Goal: Transaction & Acquisition: Purchase product/service

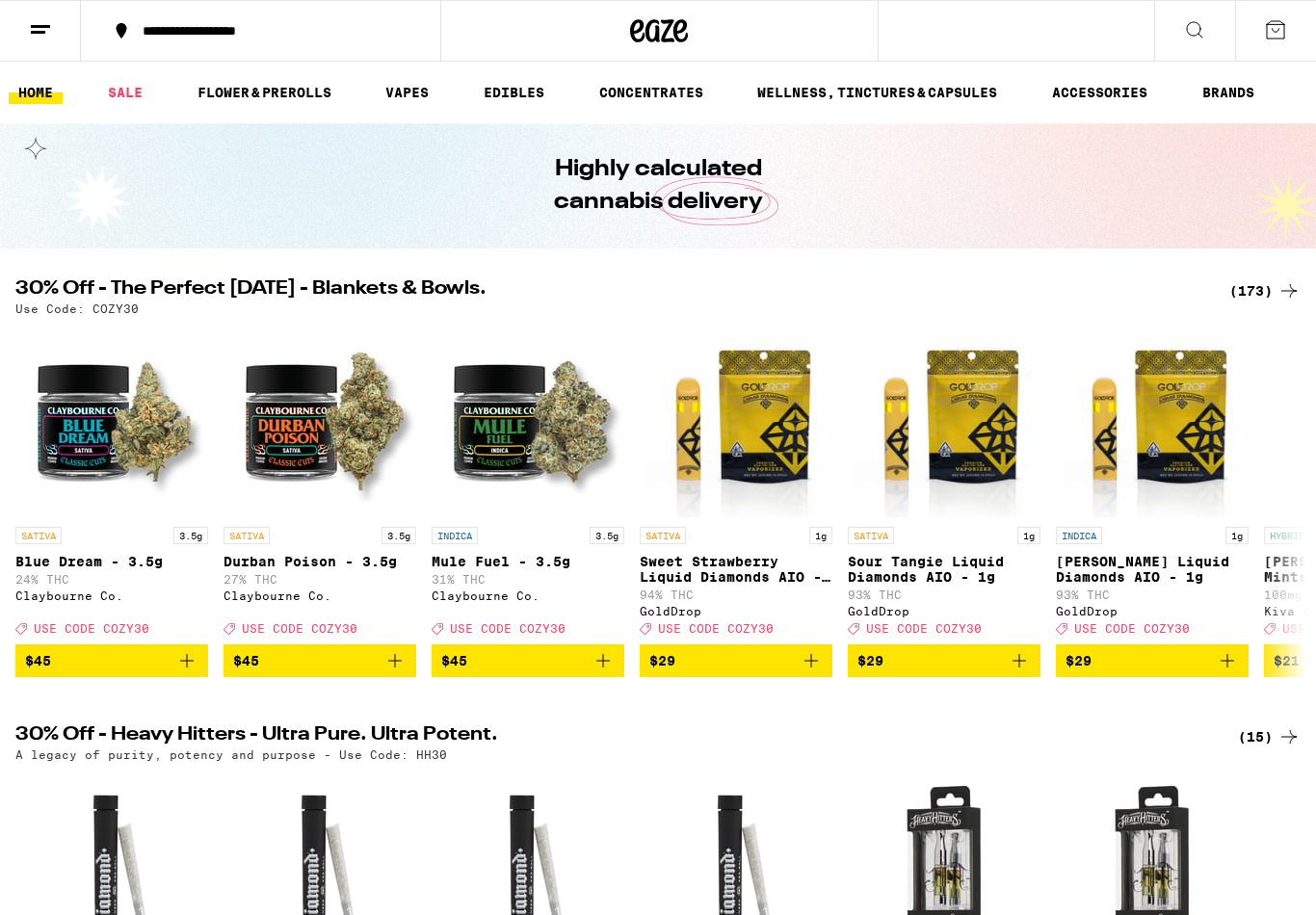
click at [1263, 295] on div "(173)" at bounding box center [1265, 291] width 72 height 24
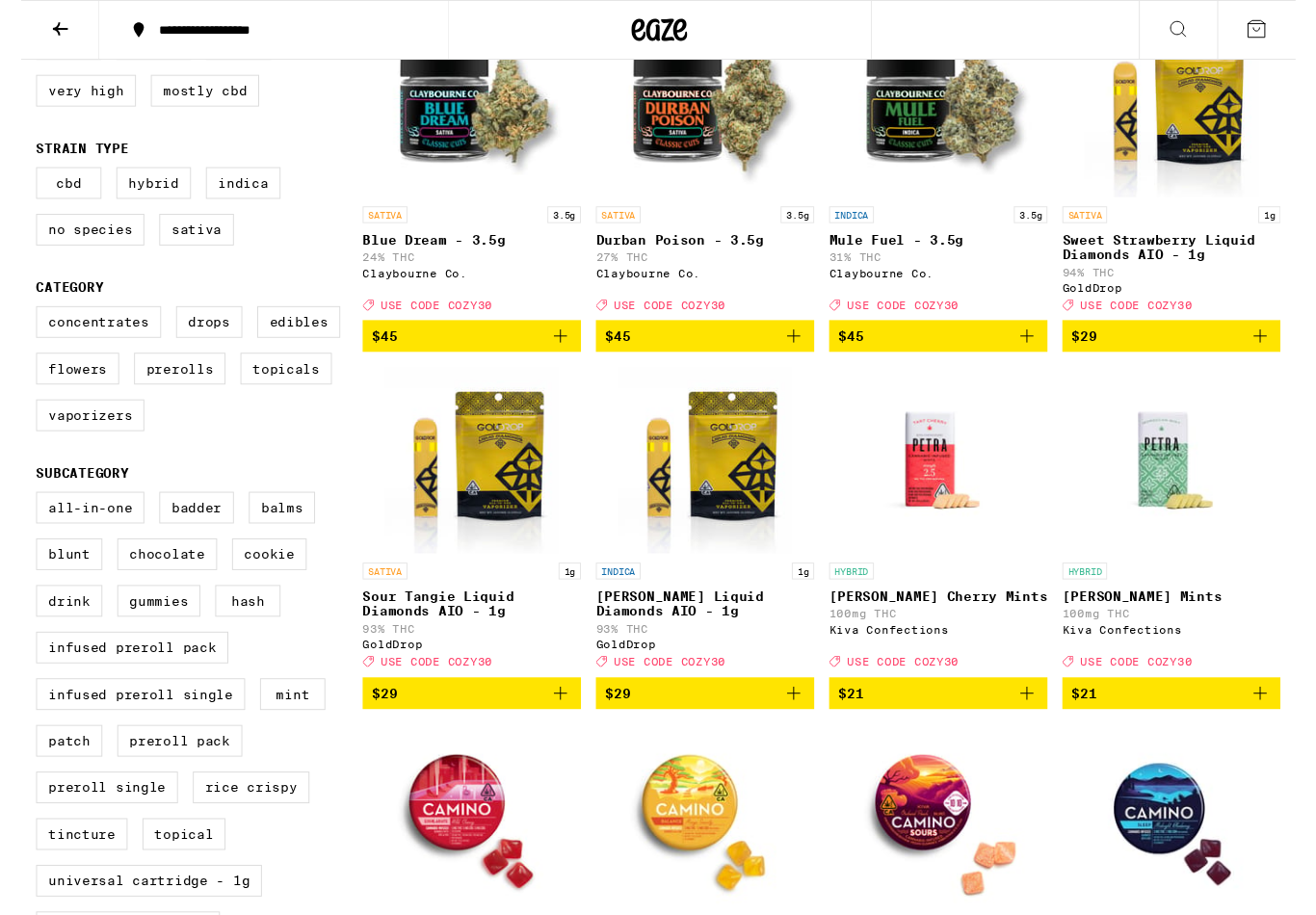
scroll to position [303, 0]
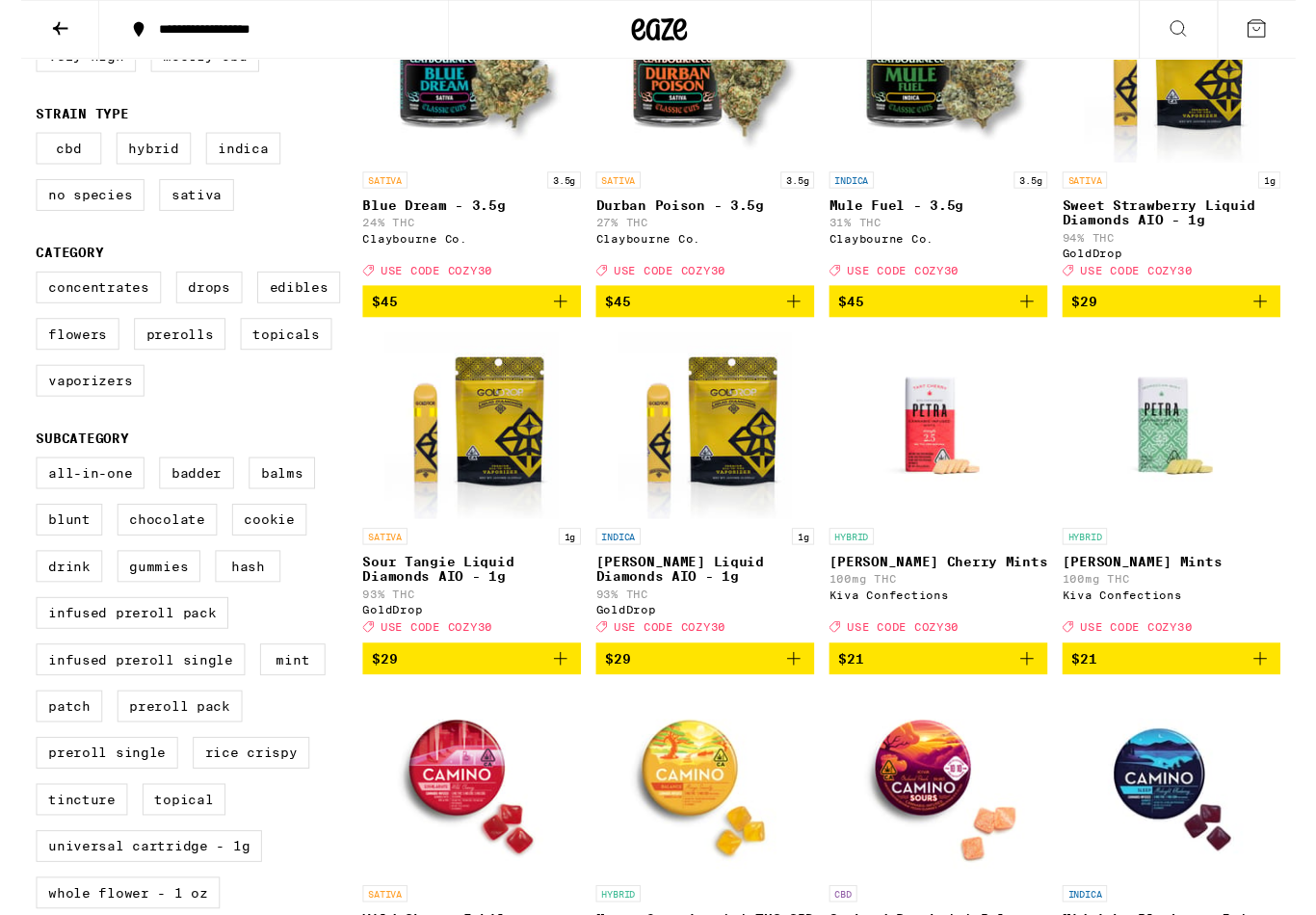
click at [989, 322] on span "$45" at bounding box center [947, 313] width 206 height 24
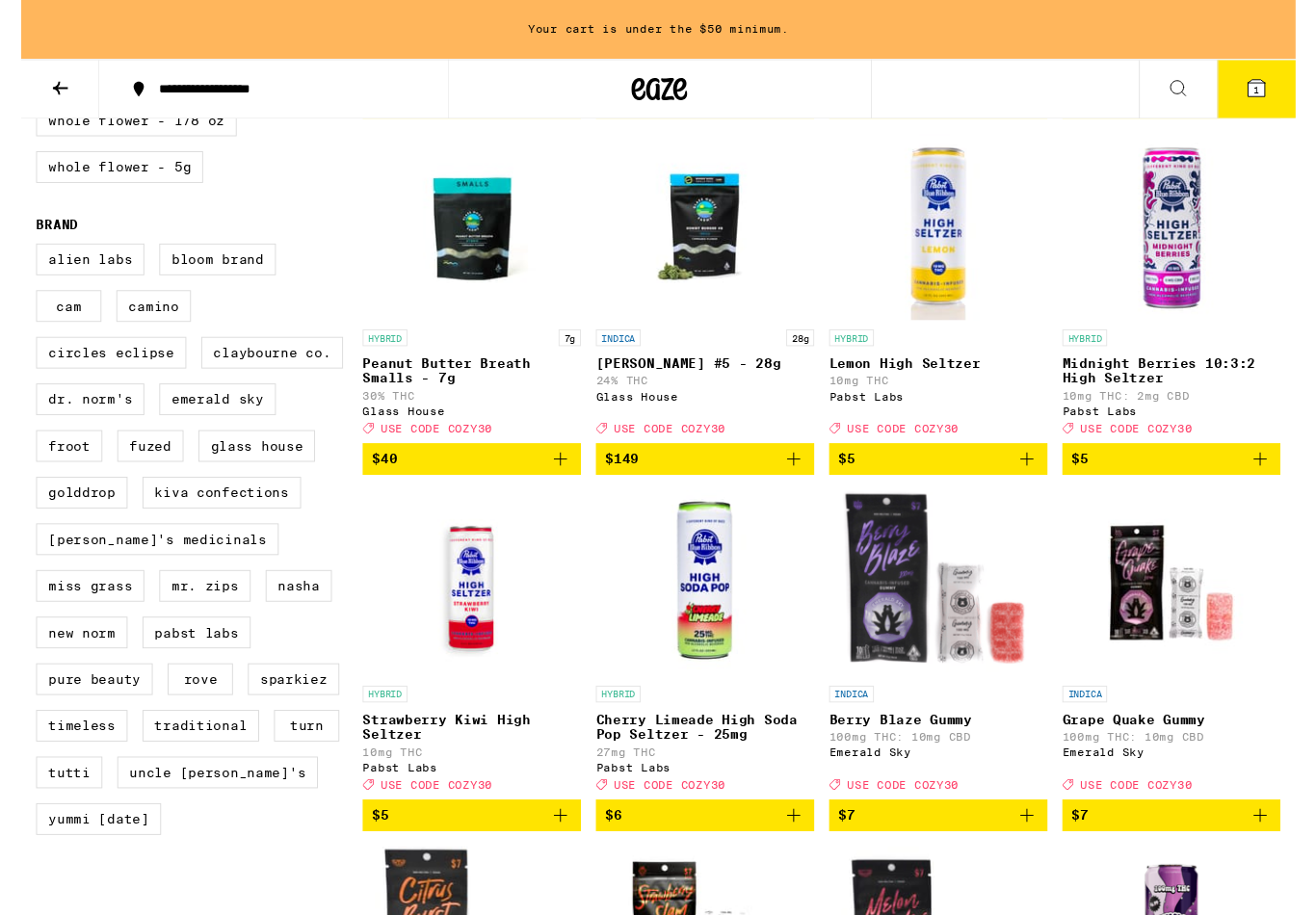
scroll to position [1309, 0]
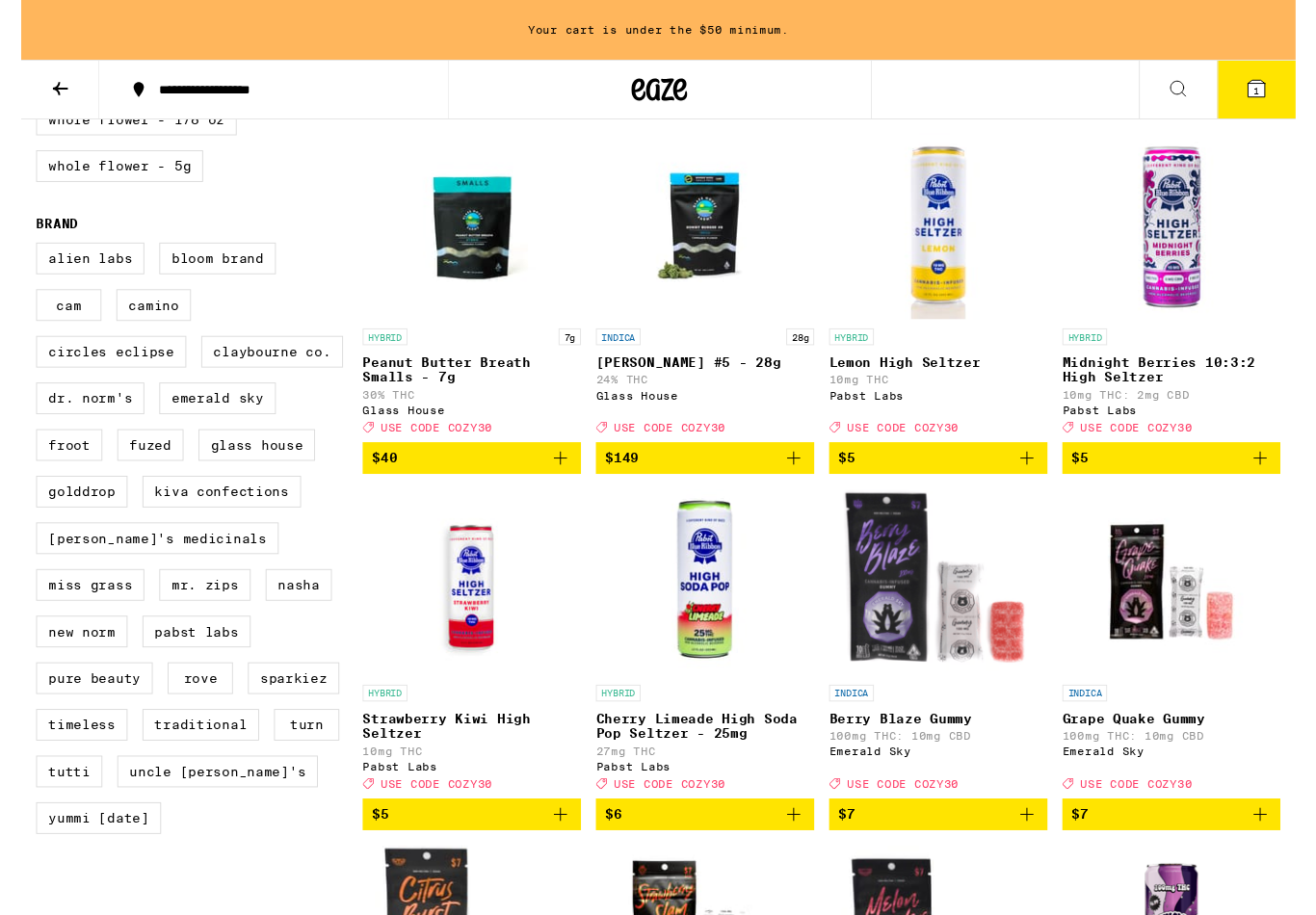
click at [542, 485] on span "$40" at bounding box center [466, 474] width 206 height 24
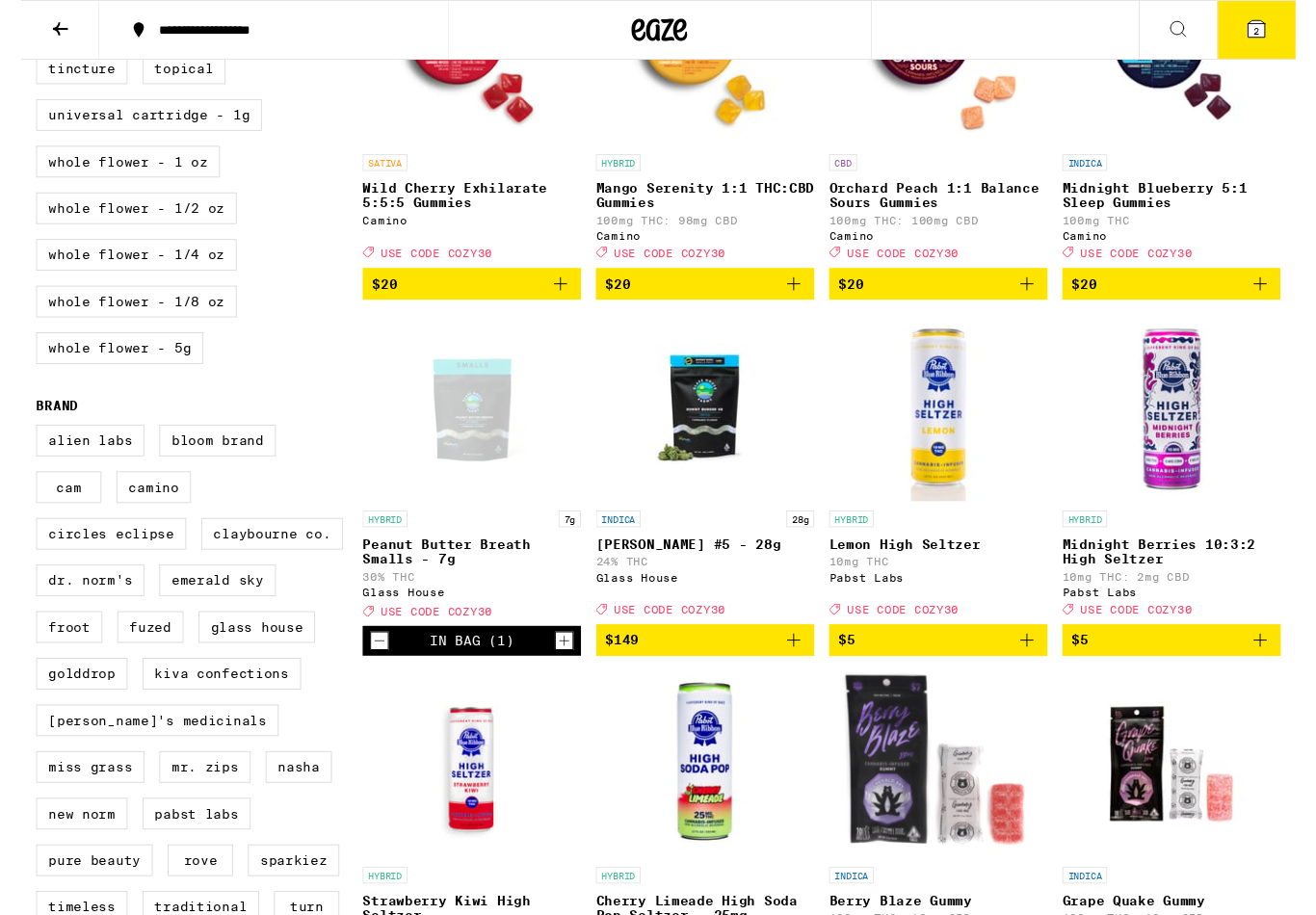
scroll to position [1070, 0]
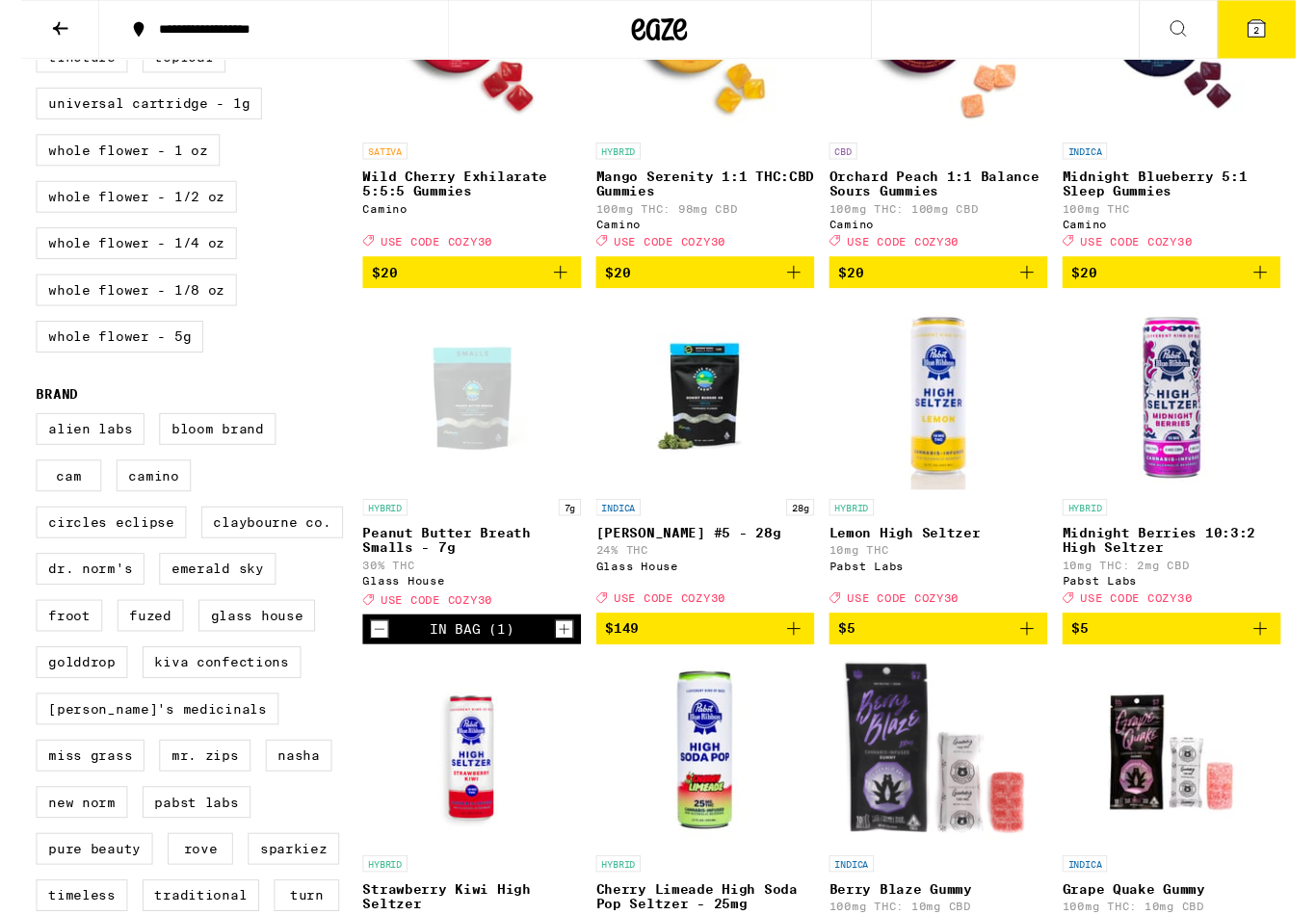
click at [378, 660] on button "Decrement" at bounding box center [371, 651] width 20 height 20
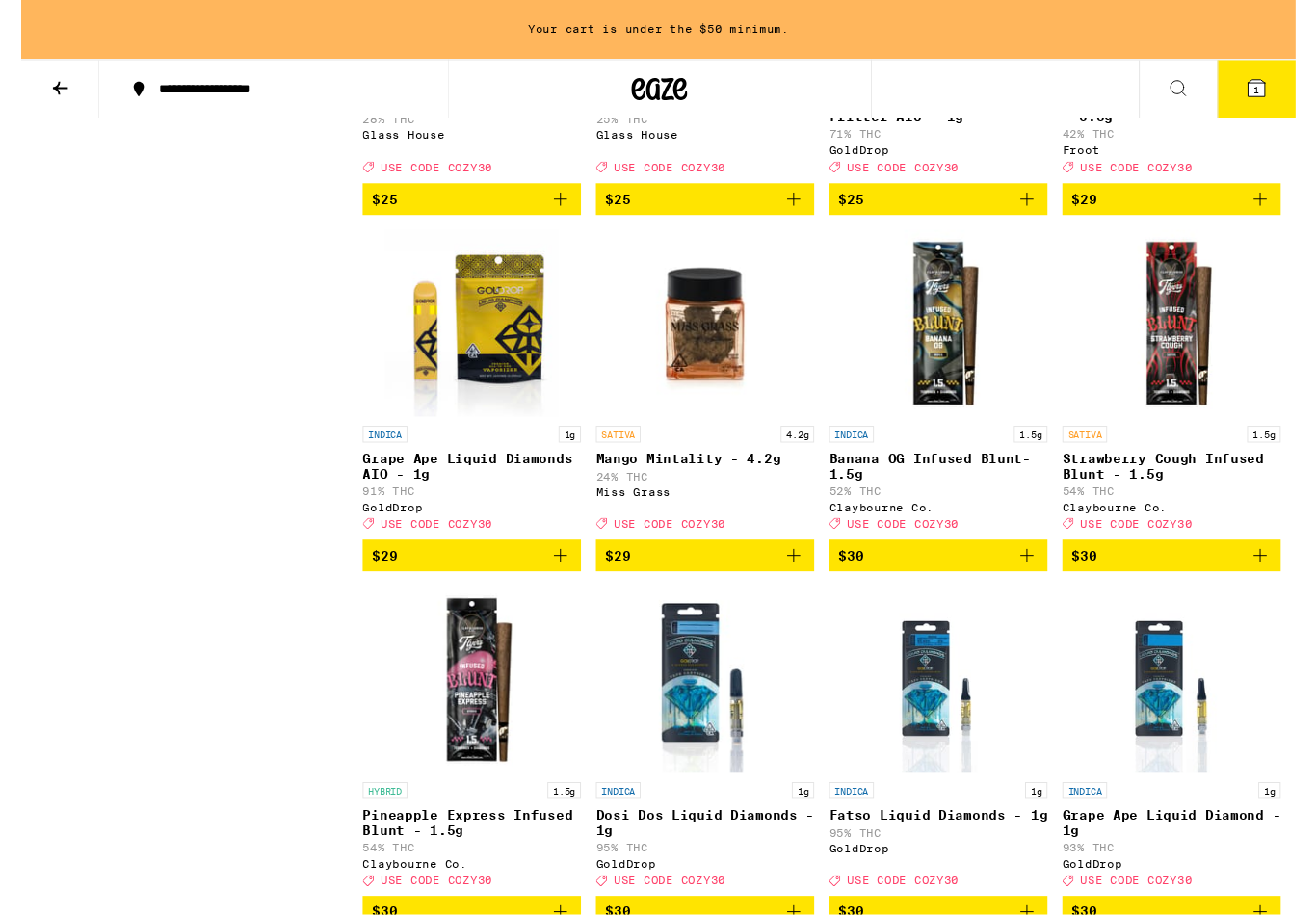
scroll to position [9297, 0]
click at [558, 217] on icon "Add to bag" at bounding box center [557, 205] width 24 height 24
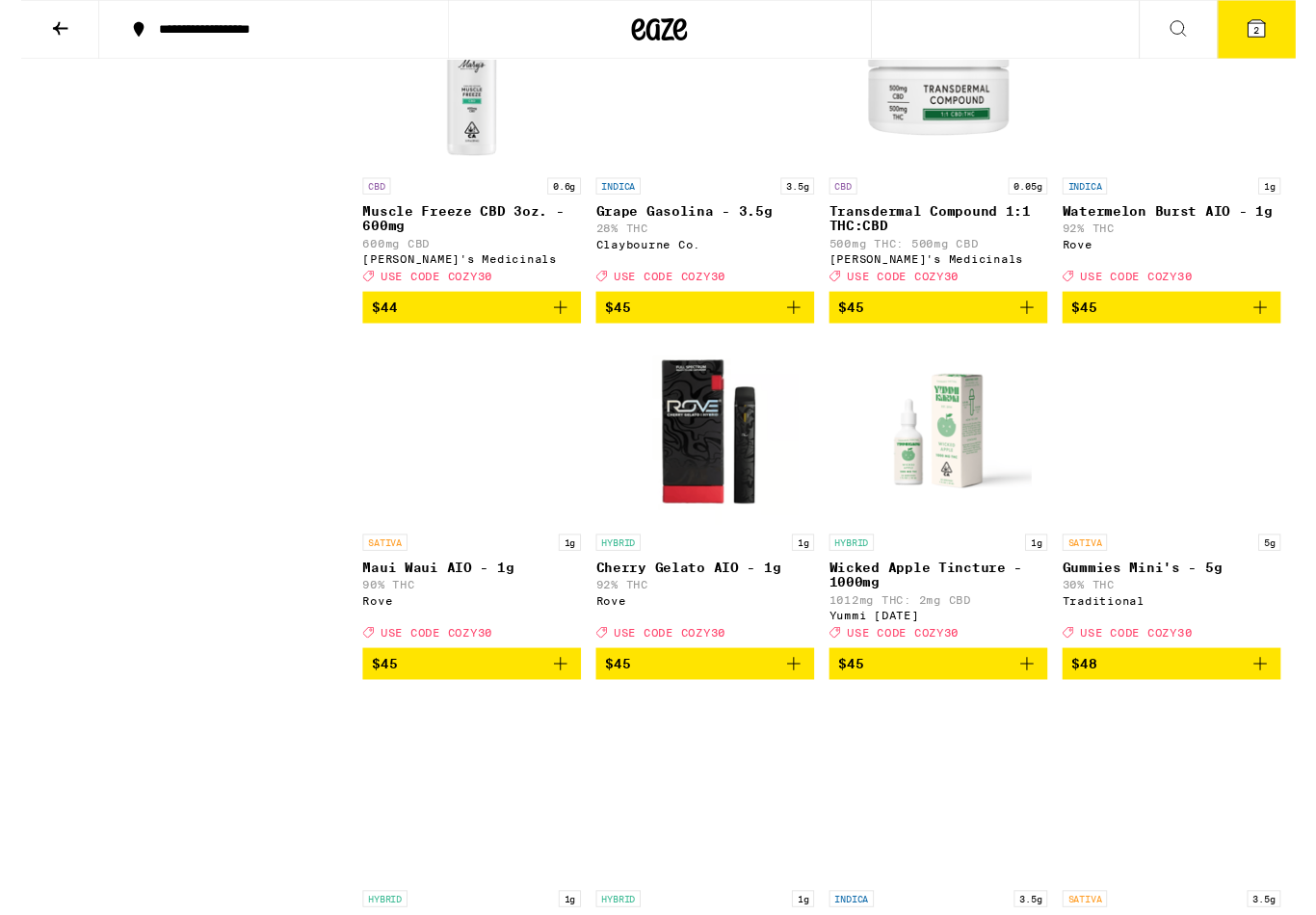
scroll to position [12438, 0]
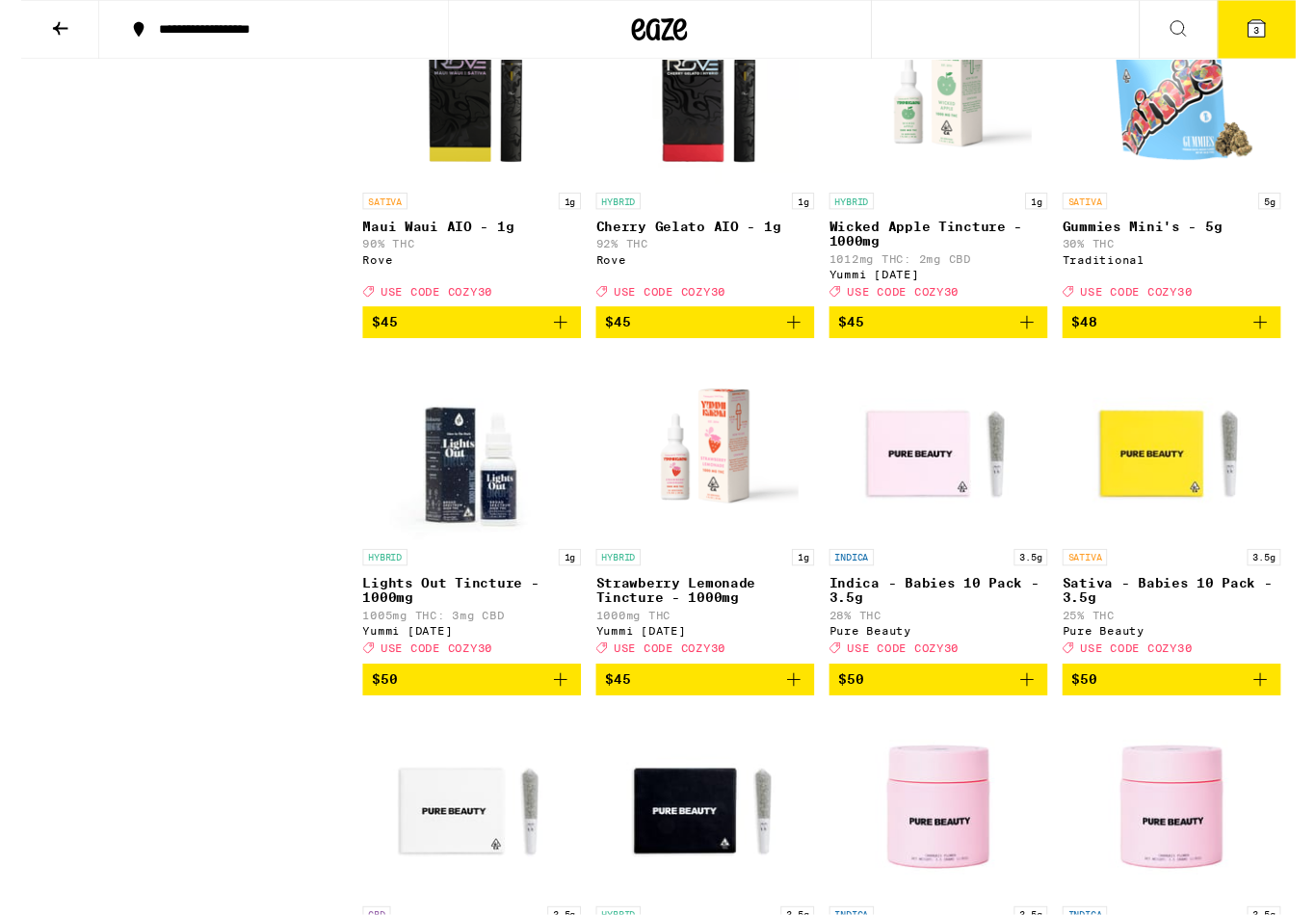
scroll to position [12791, 0]
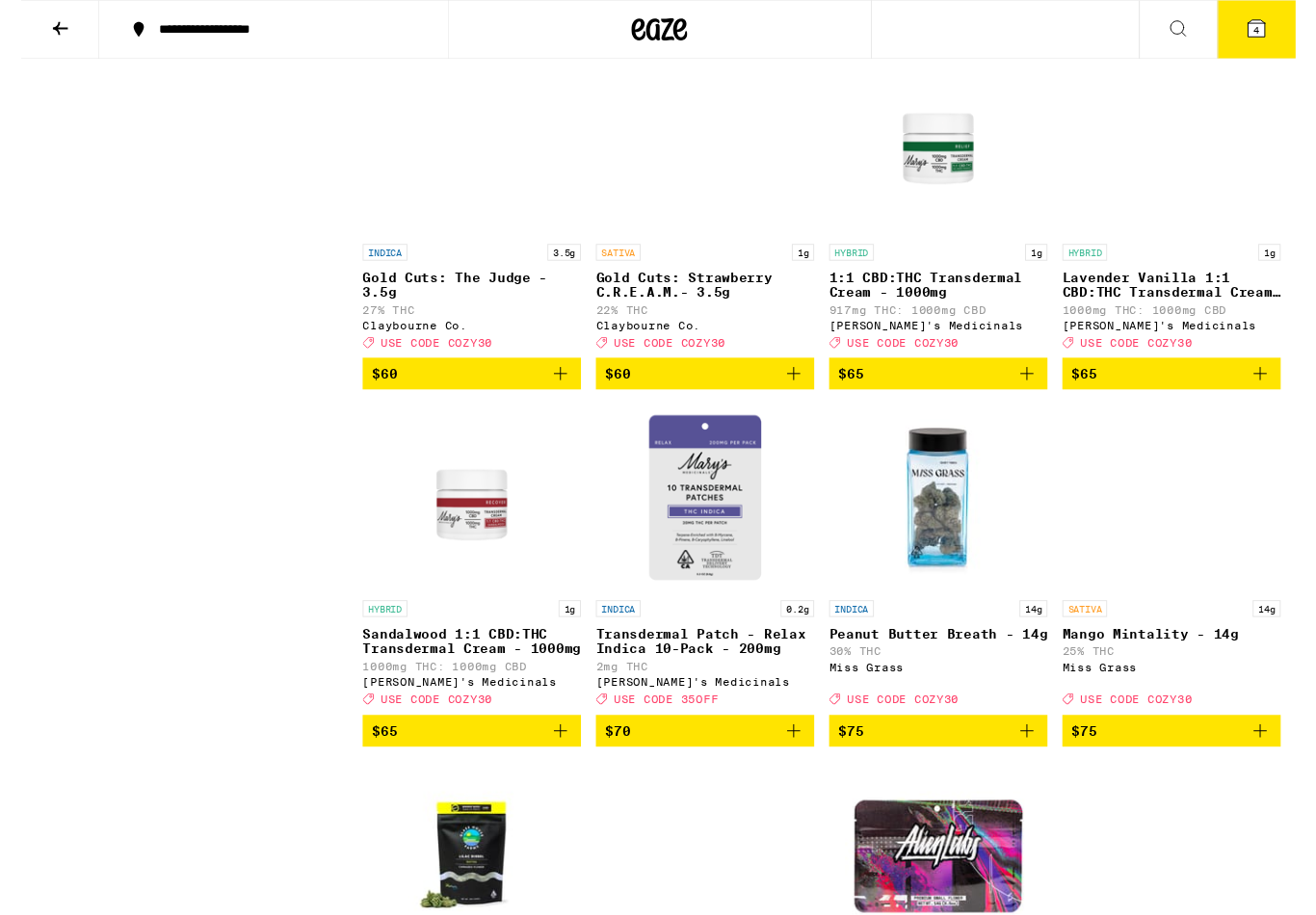
scroll to position [14197, 0]
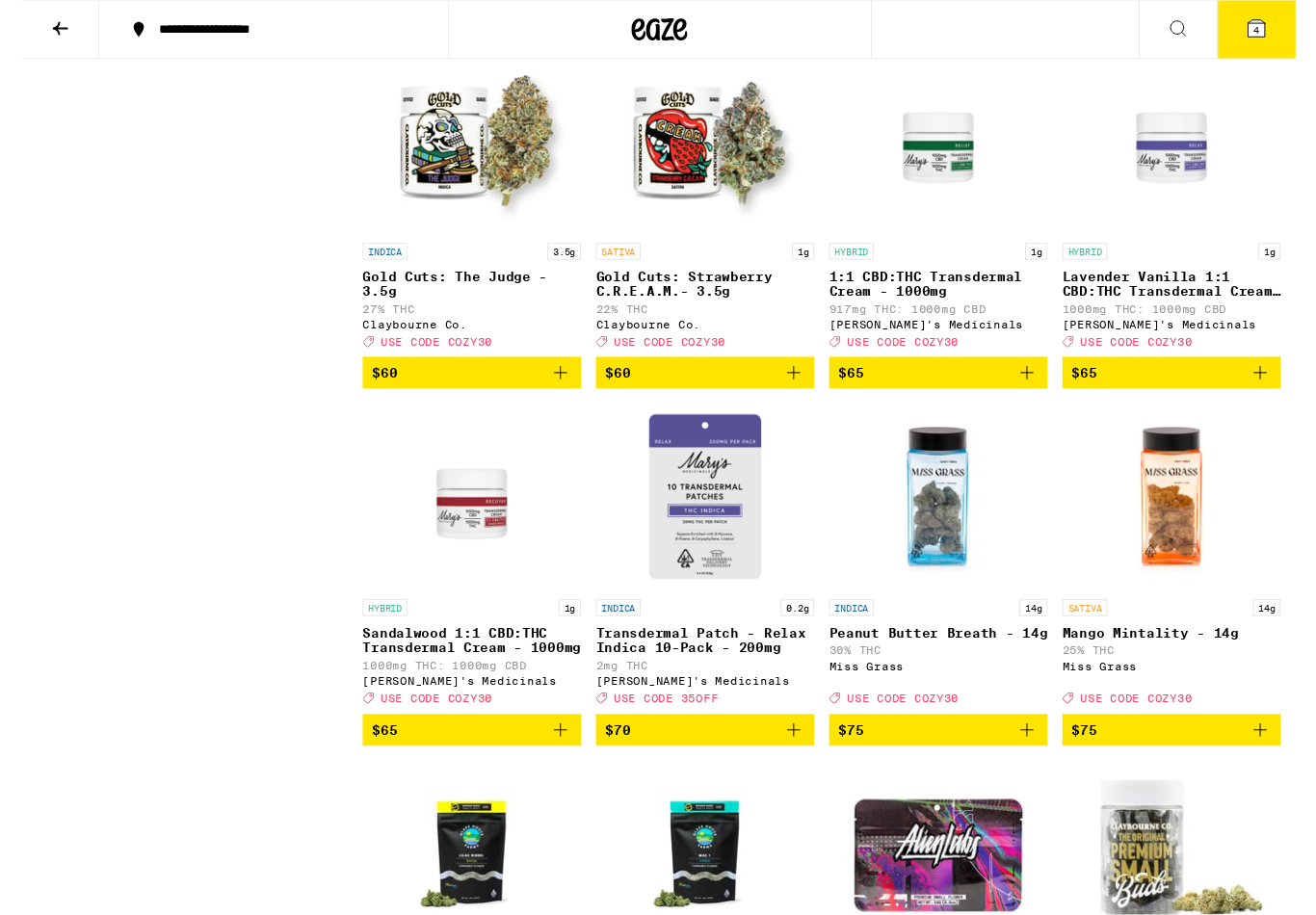
click at [1283, 29] on icon "Add to bag" at bounding box center [1280, 18] width 24 height 24
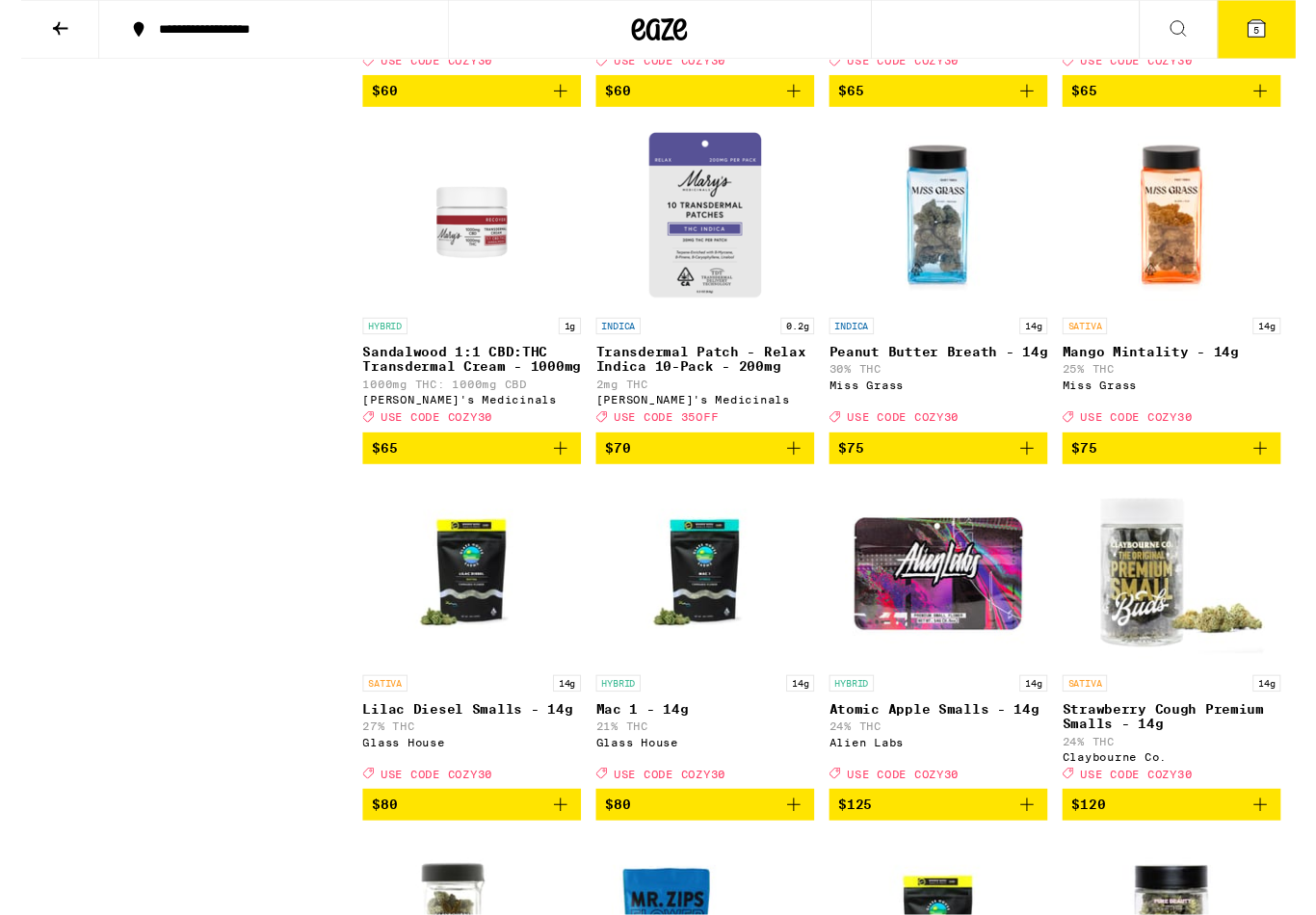
scroll to position [14495, 0]
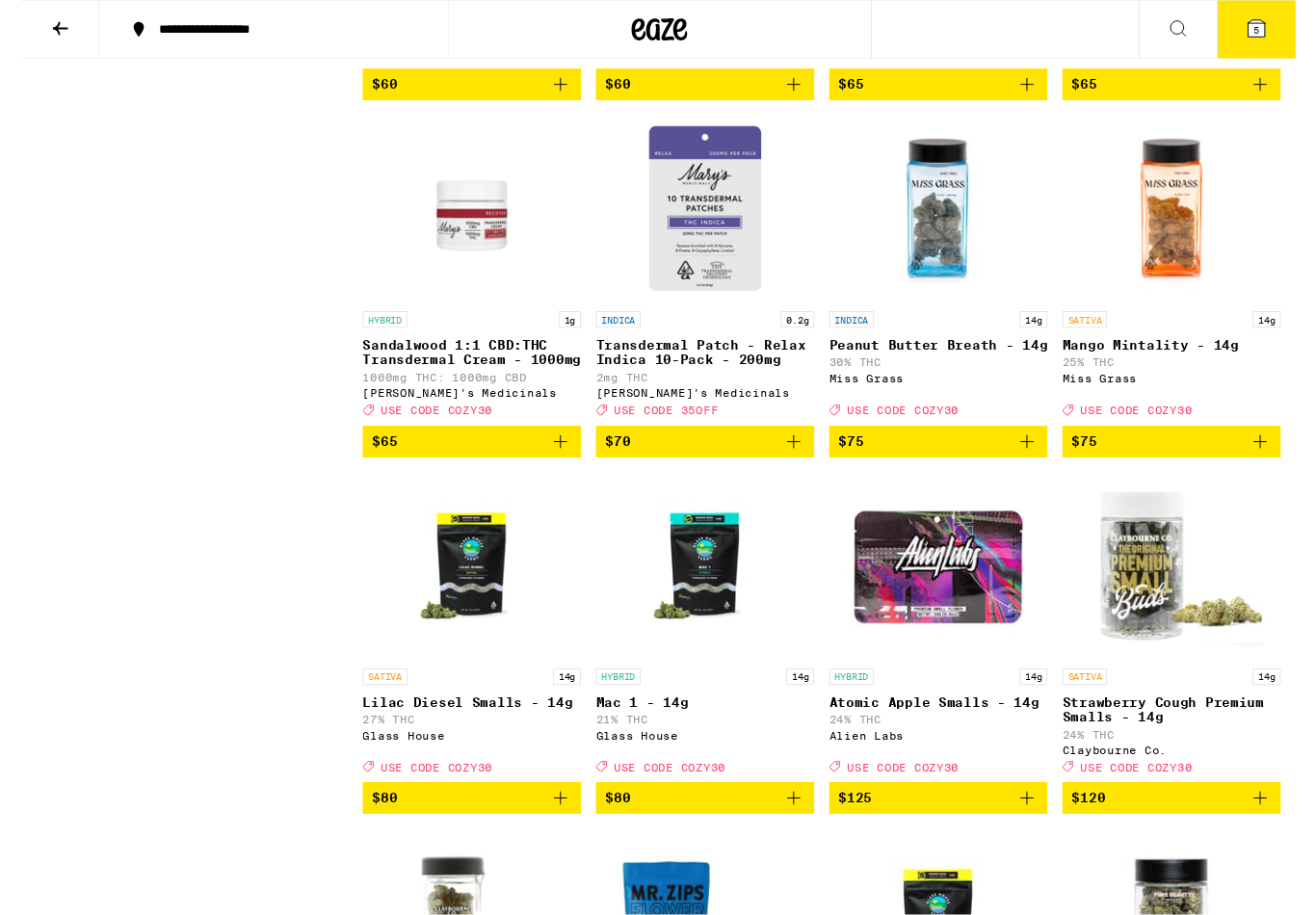
click at [561, 99] on icon "Add to bag" at bounding box center [557, 87] width 24 height 24
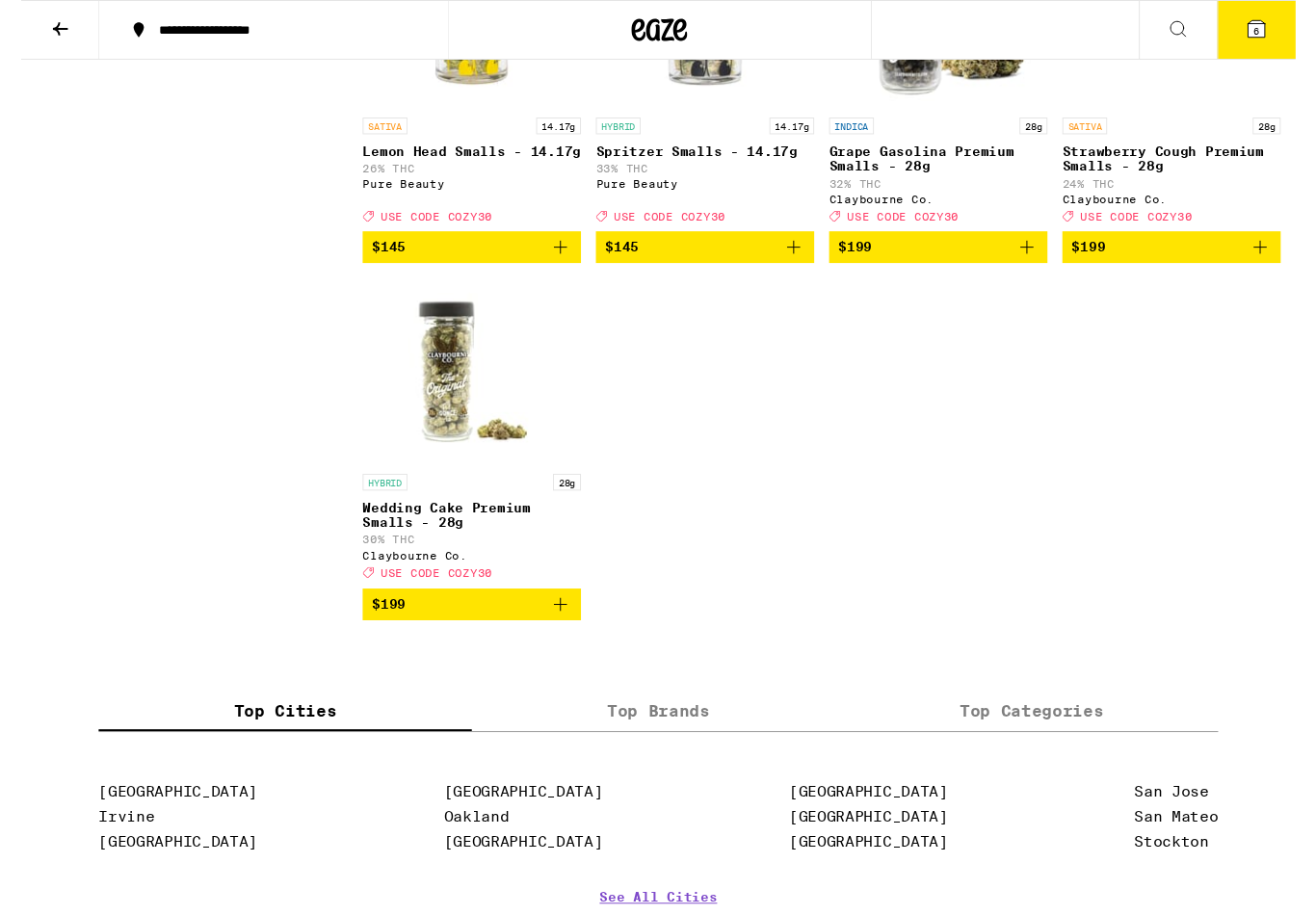
scroll to position [15788, 0]
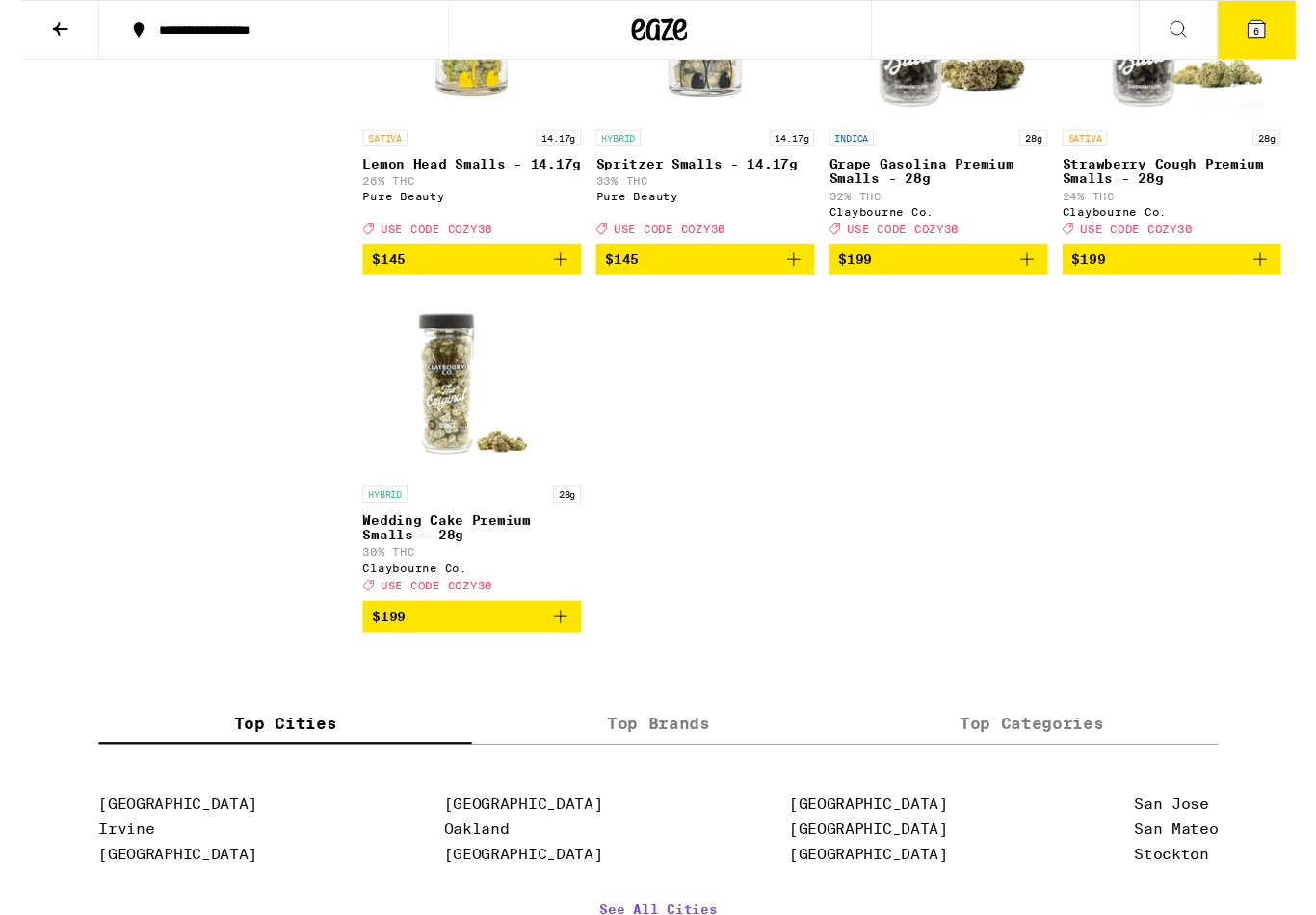
click at [1279, 36] on span "7" at bounding box center [1276, 31] width 6 height 12
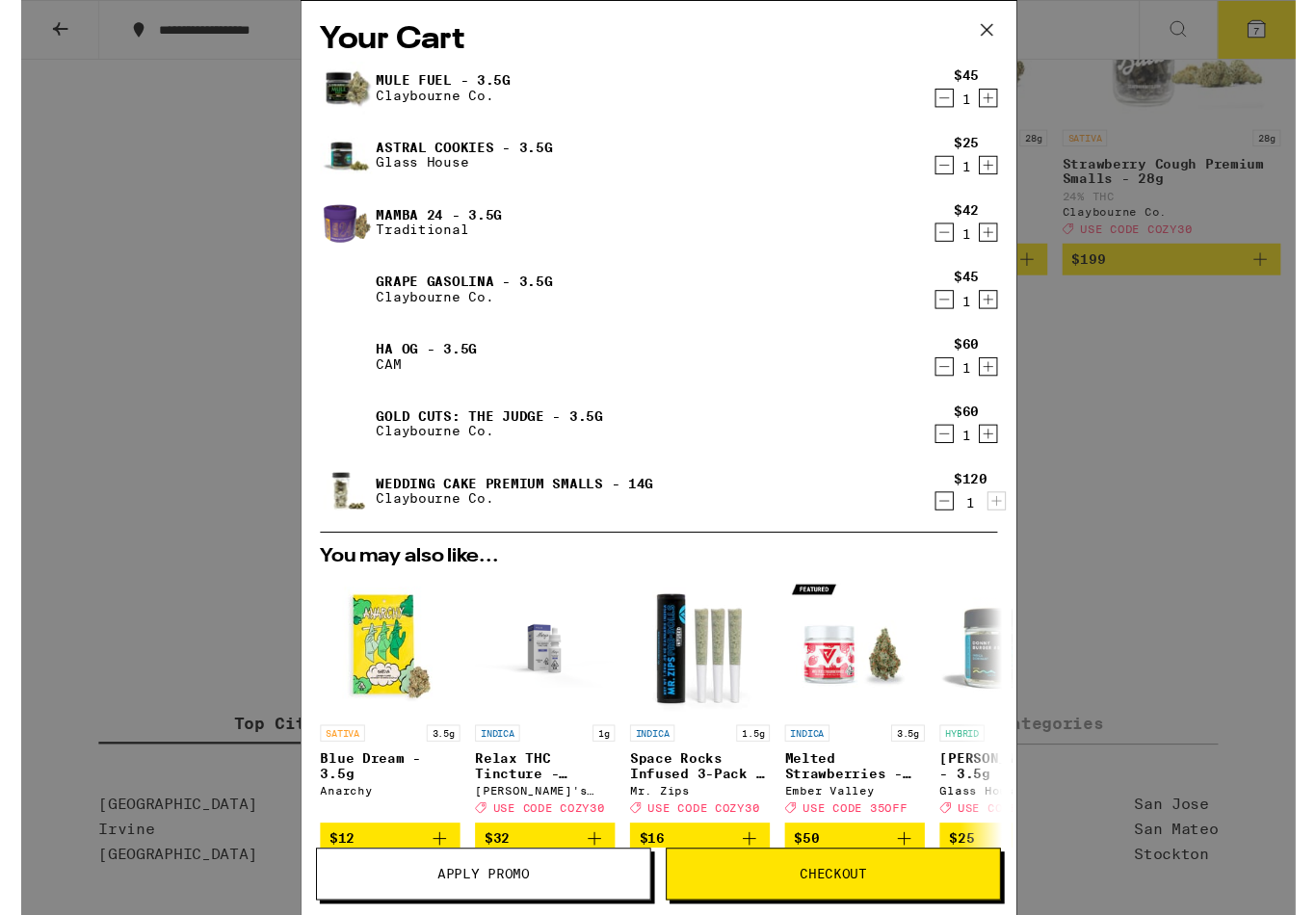
click at [944, 106] on icon "Decrement" at bounding box center [953, 101] width 18 height 24
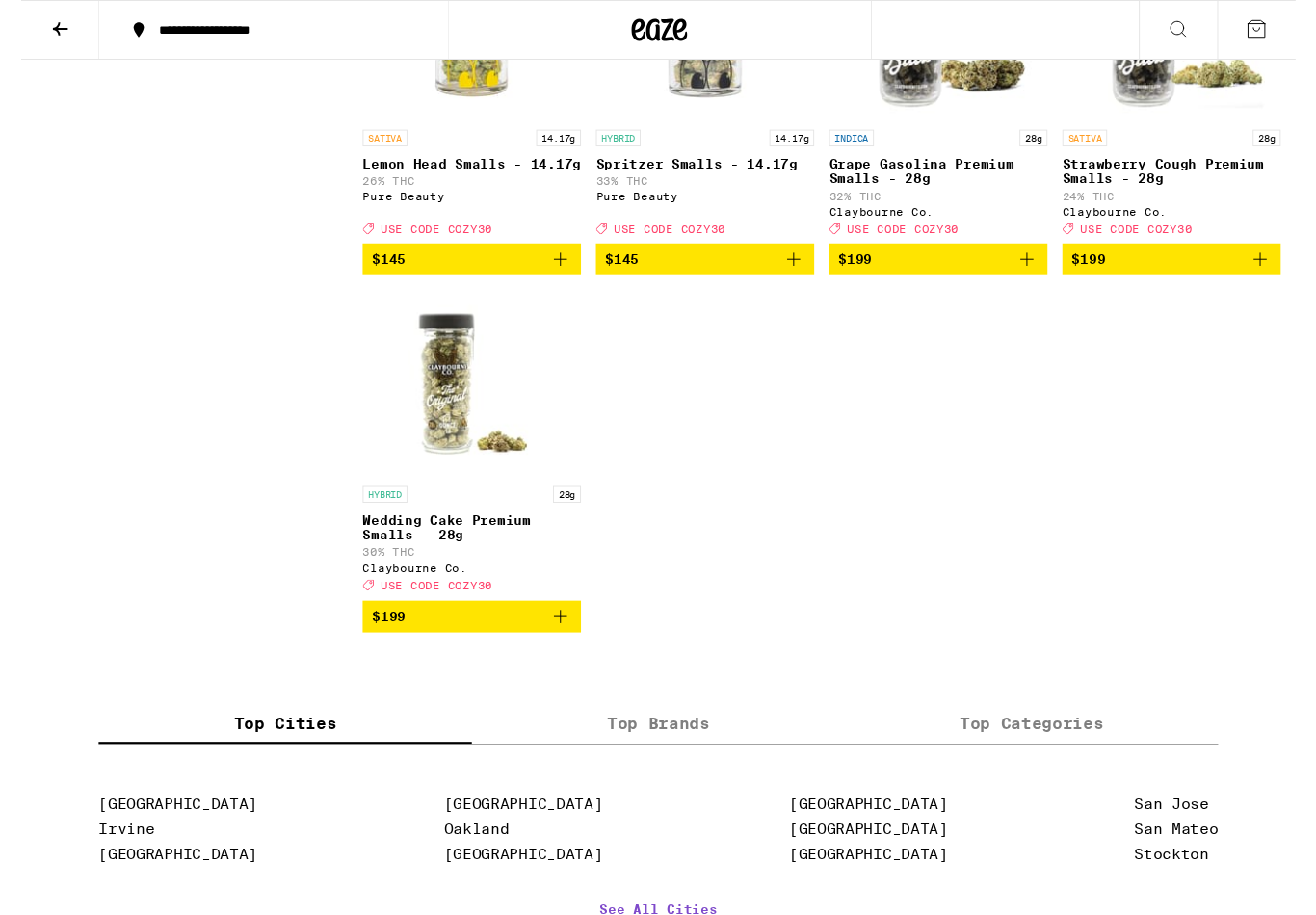
click at [1291, 24] on button at bounding box center [1276, 30] width 81 height 60
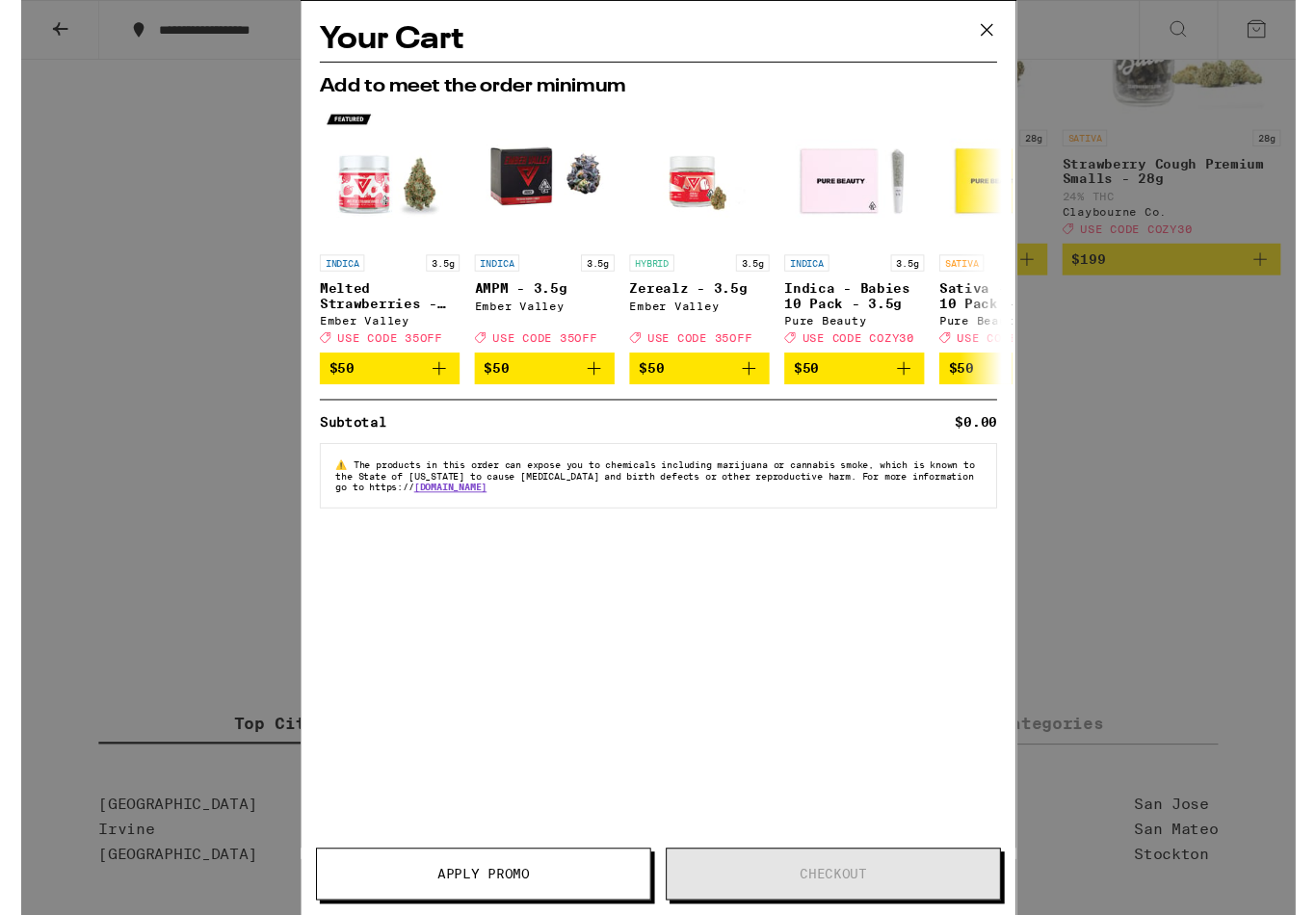
click at [985, 50] on button at bounding box center [997, 31] width 60 height 62
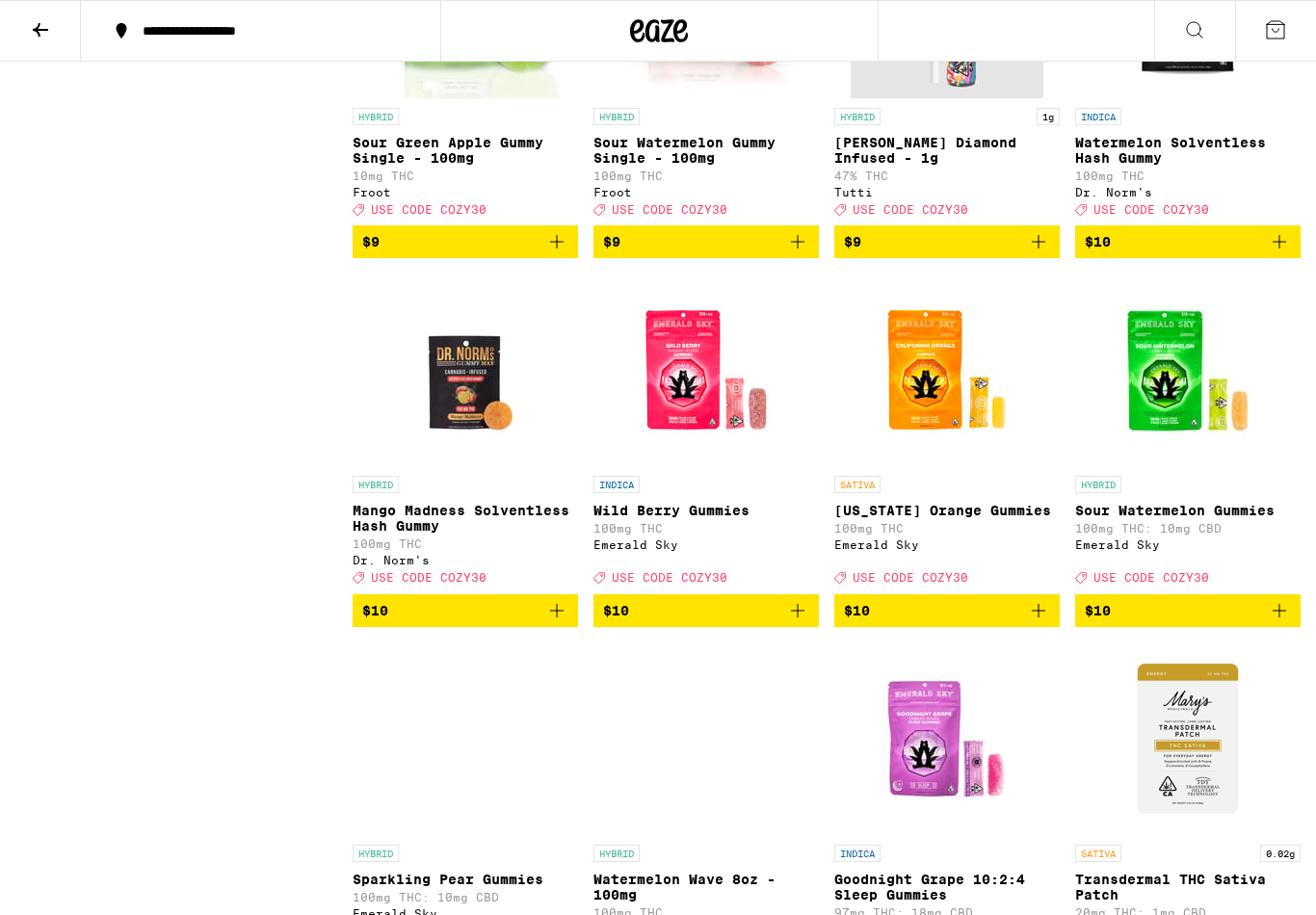
scroll to position [3287, 0]
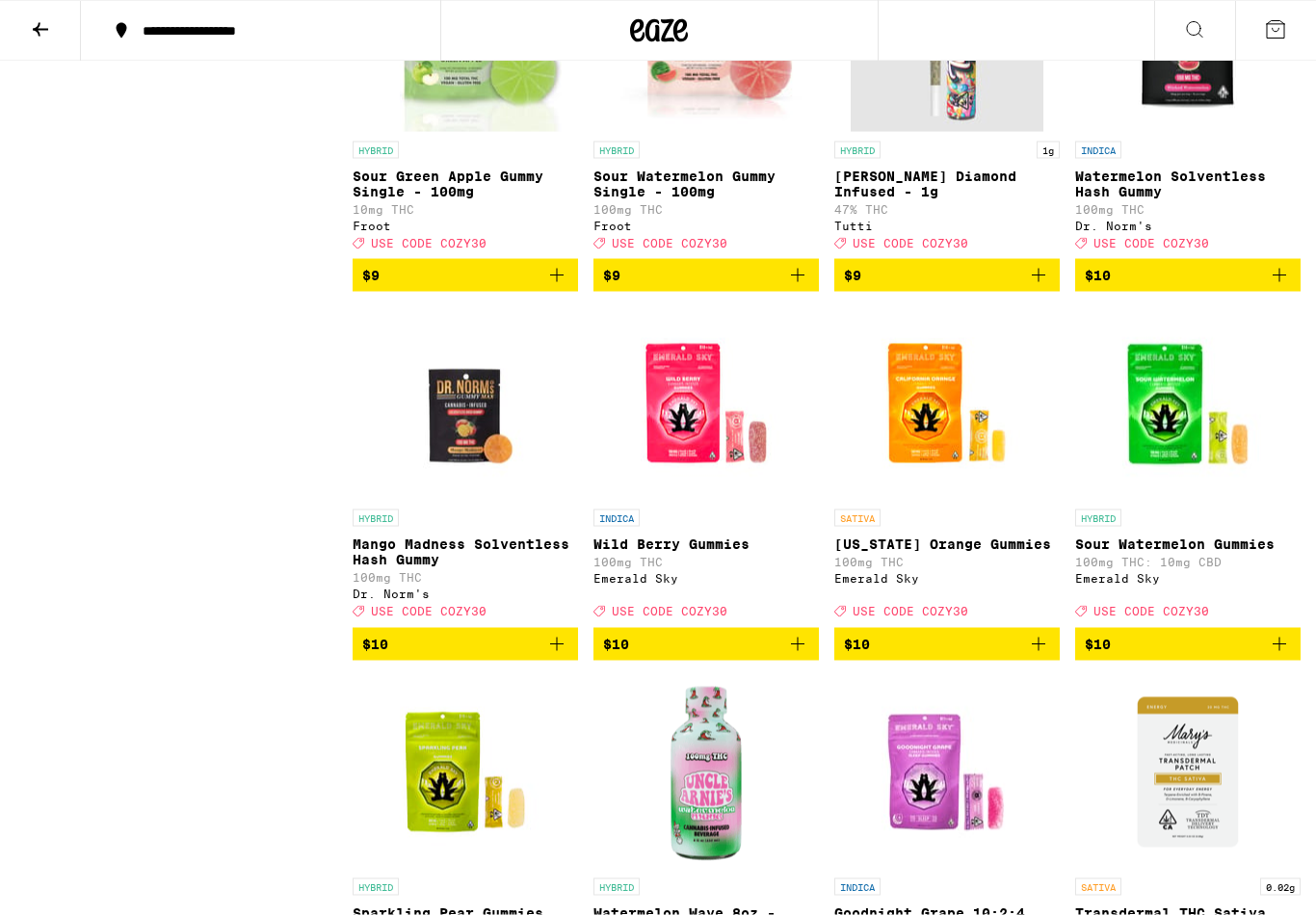
click at [1284, 29] on icon at bounding box center [1276, 30] width 24 height 24
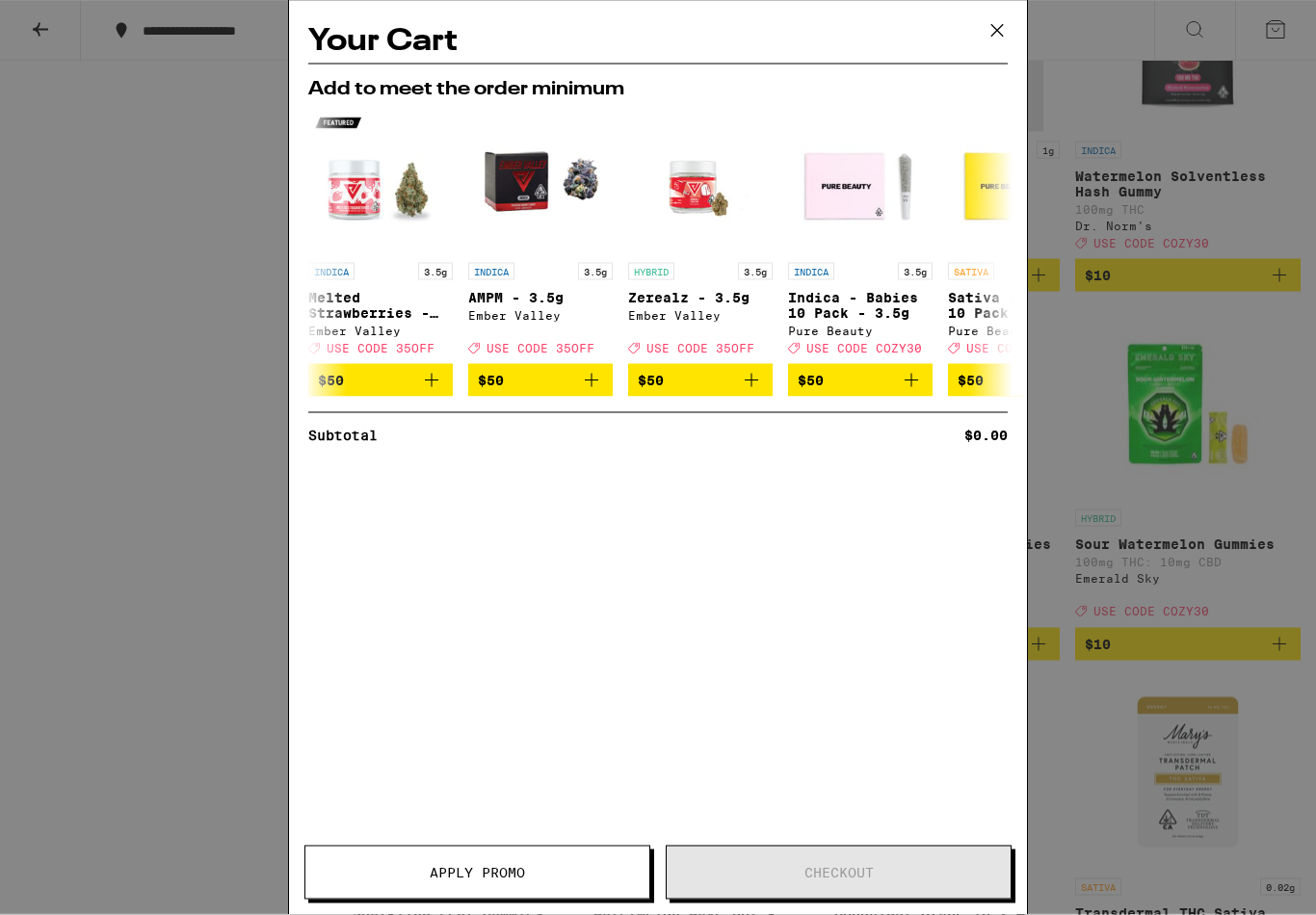
scroll to position [3287, 0]
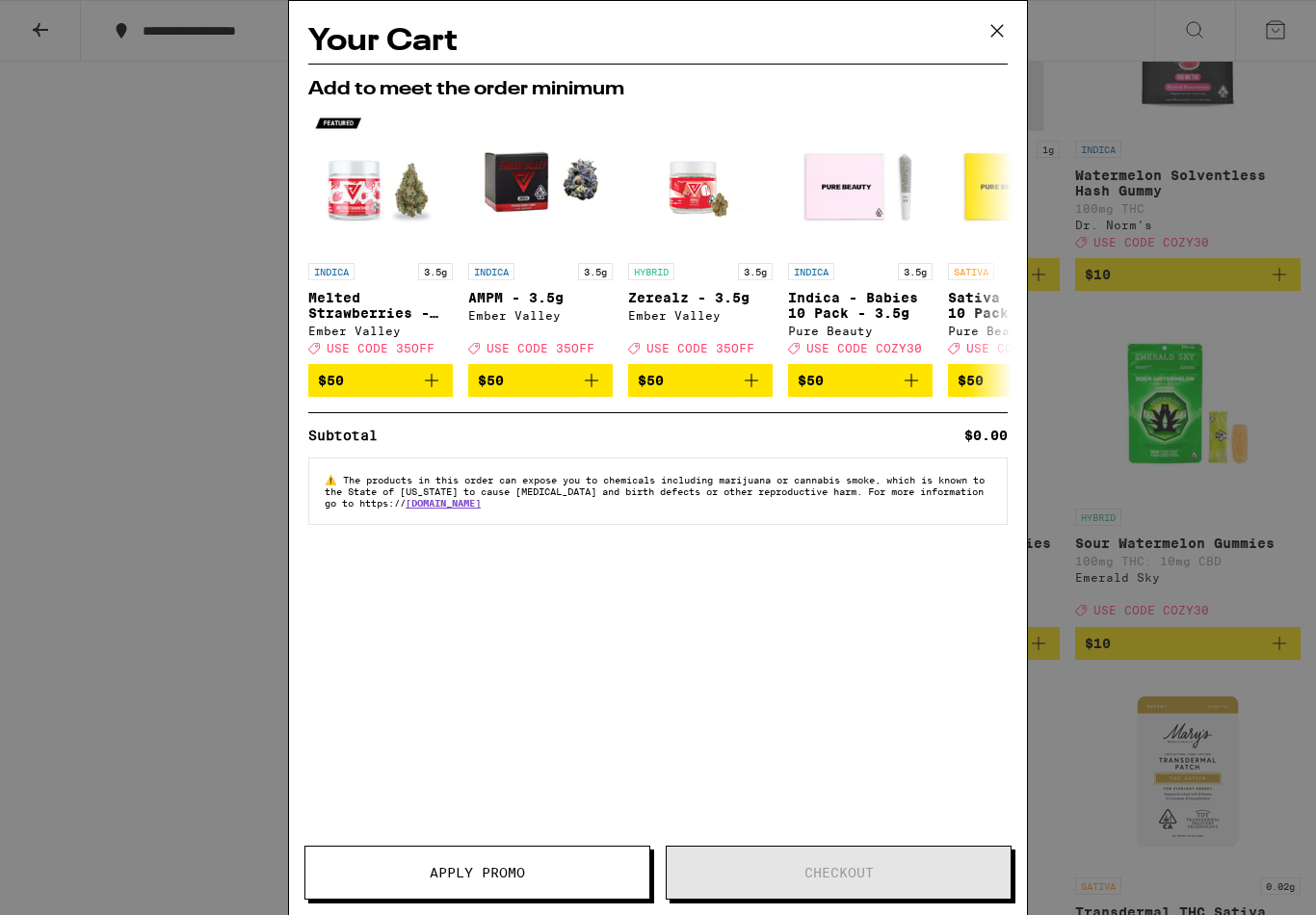
click at [565, 865] on button "Apply Promo" at bounding box center [478, 873] width 346 height 54
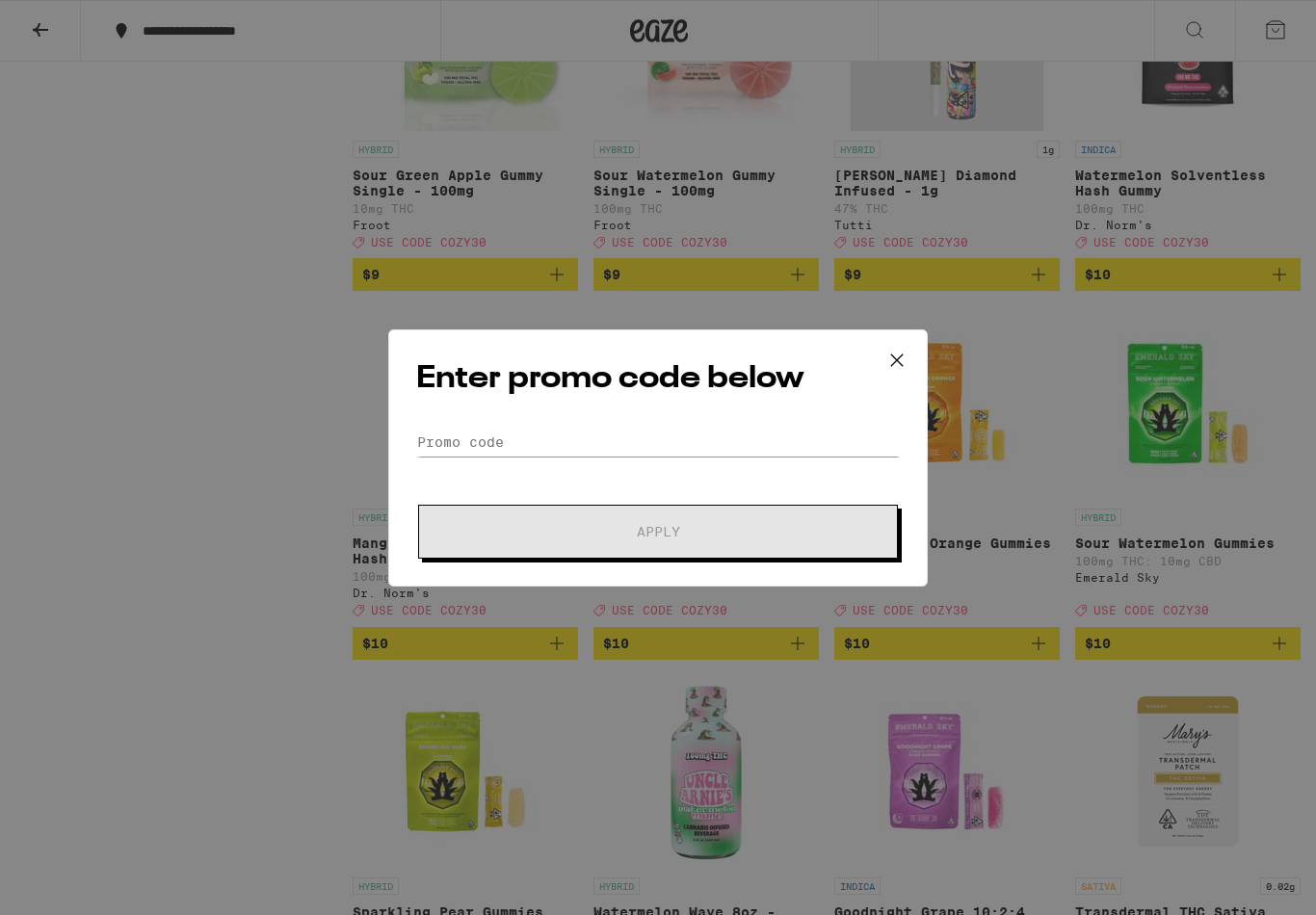
click at [897, 371] on icon at bounding box center [896, 360] width 29 height 29
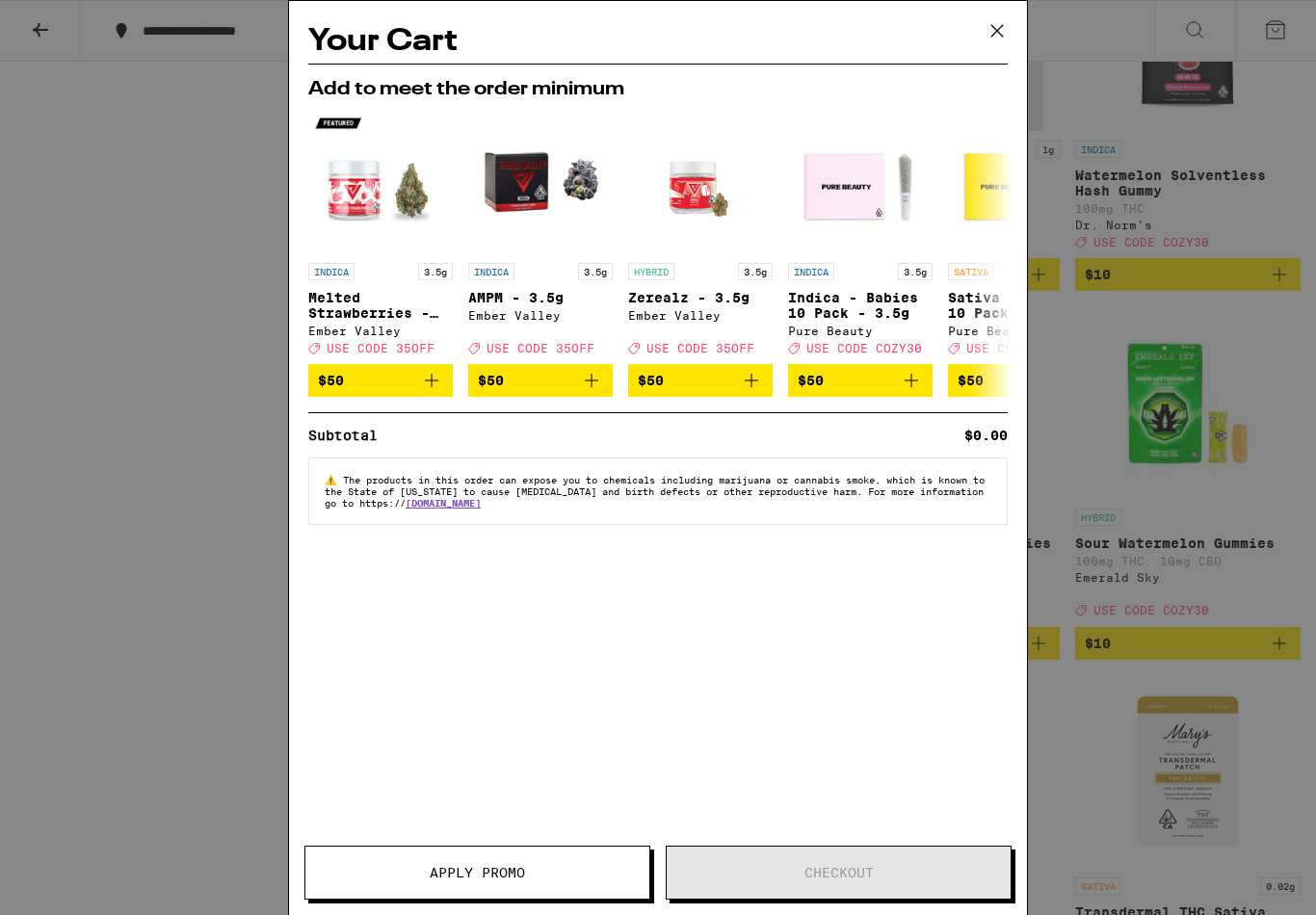
click at [990, 37] on icon at bounding box center [997, 30] width 29 height 29
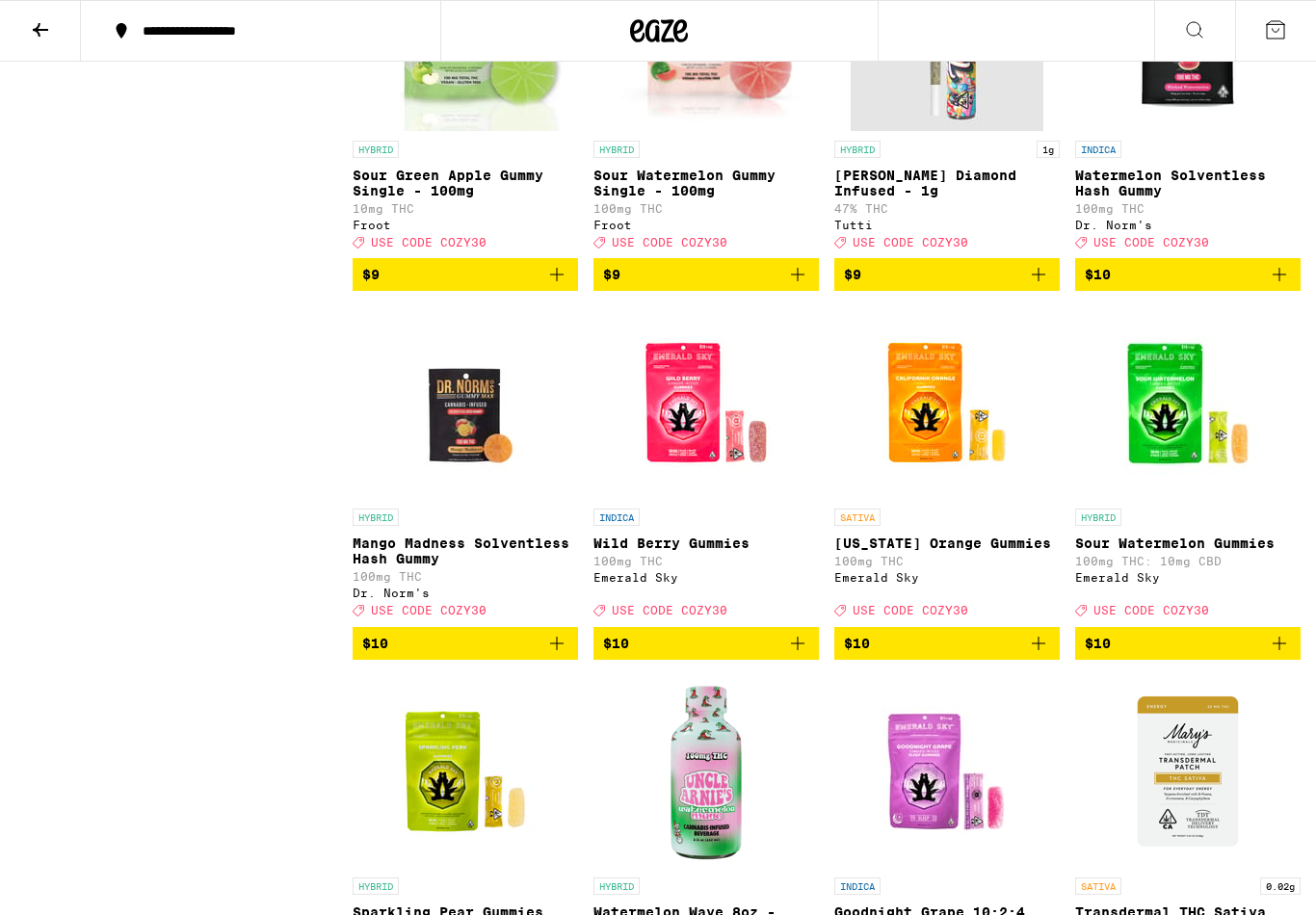
click at [1267, 29] on icon at bounding box center [1276, 30] width 18 height 18
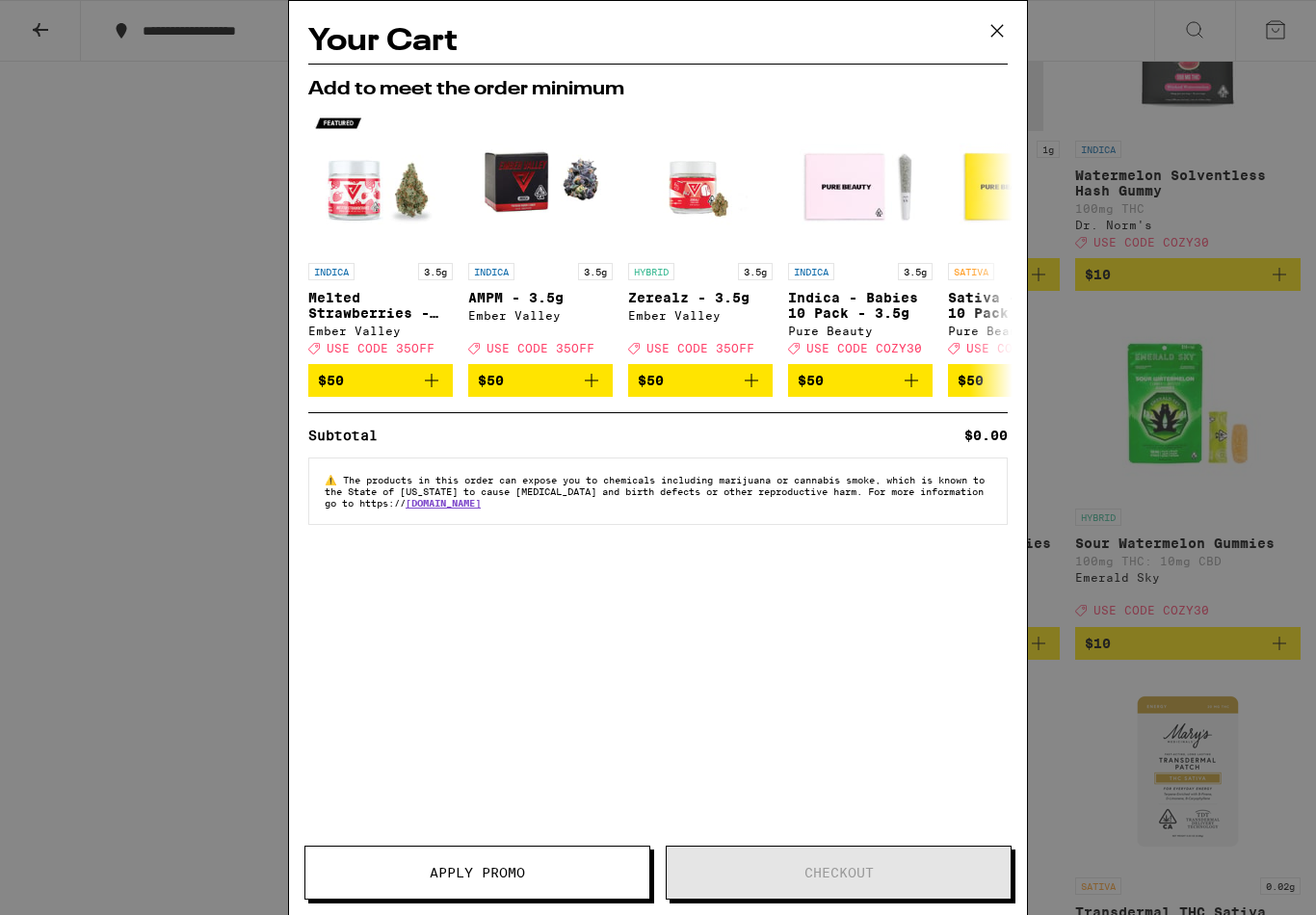
click at [1006, 32] on icon at bounding box center [997, 30] width 29 height 29
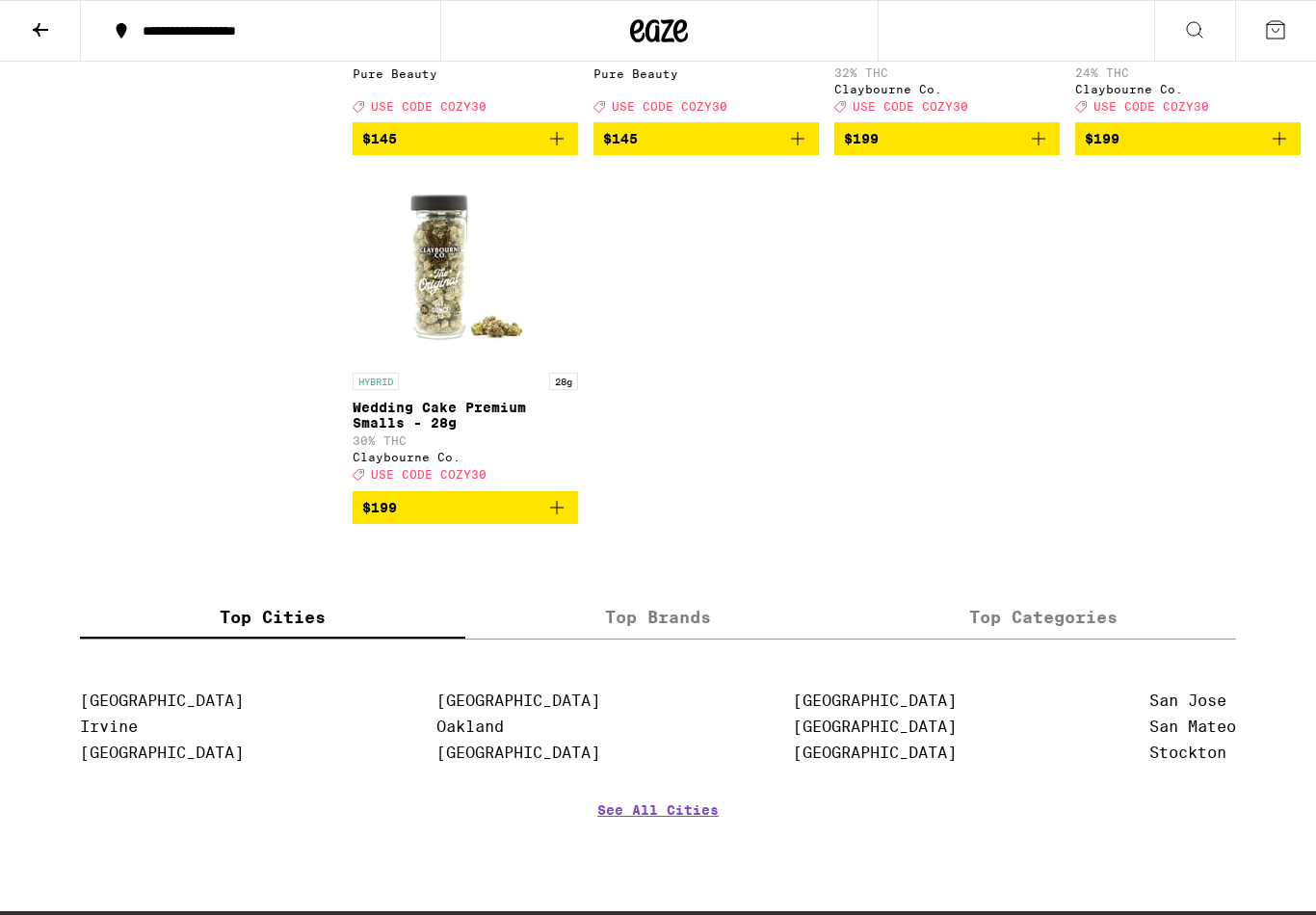
scroll to position [15916, 0]
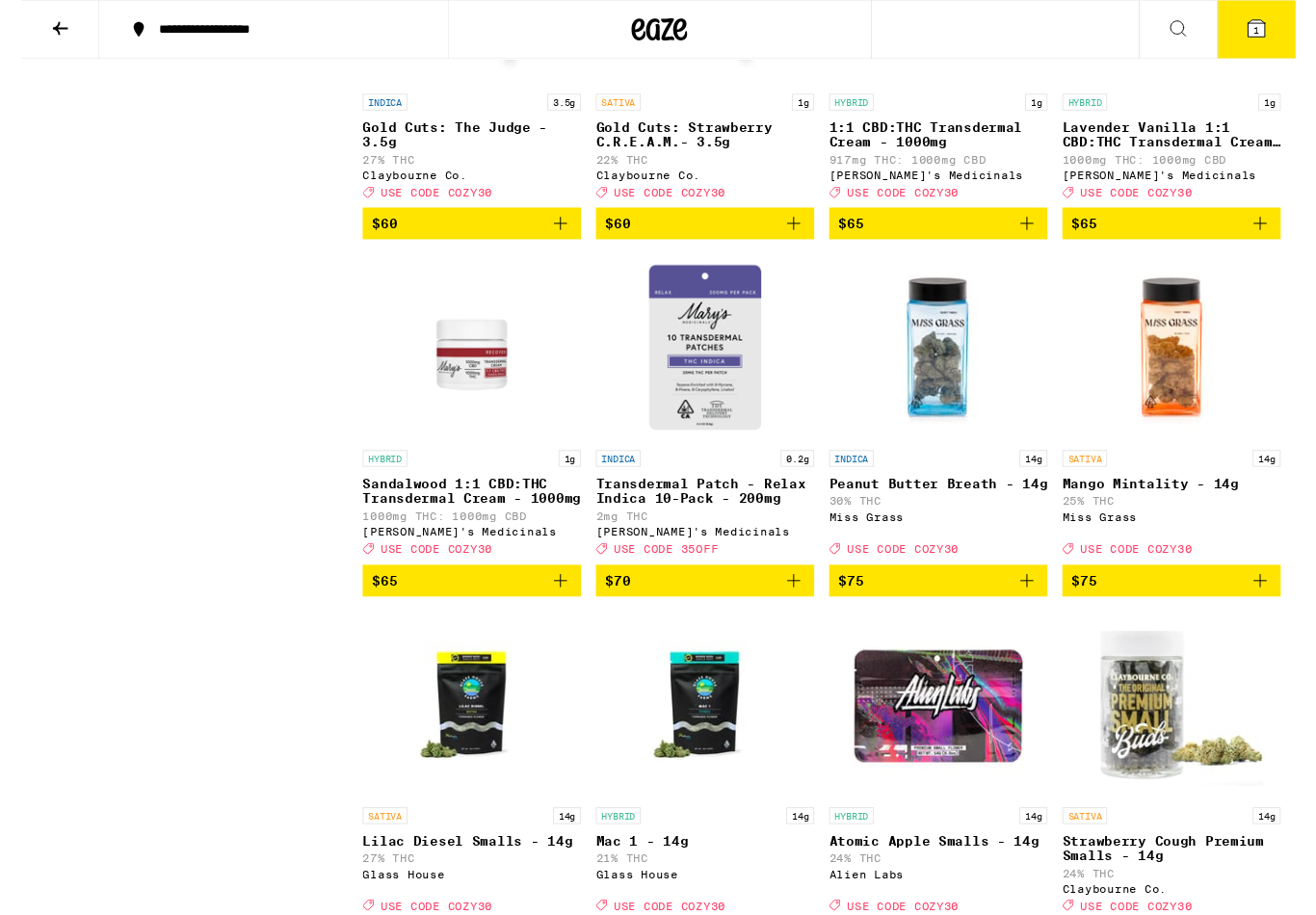
scroll to position [14352, 0]
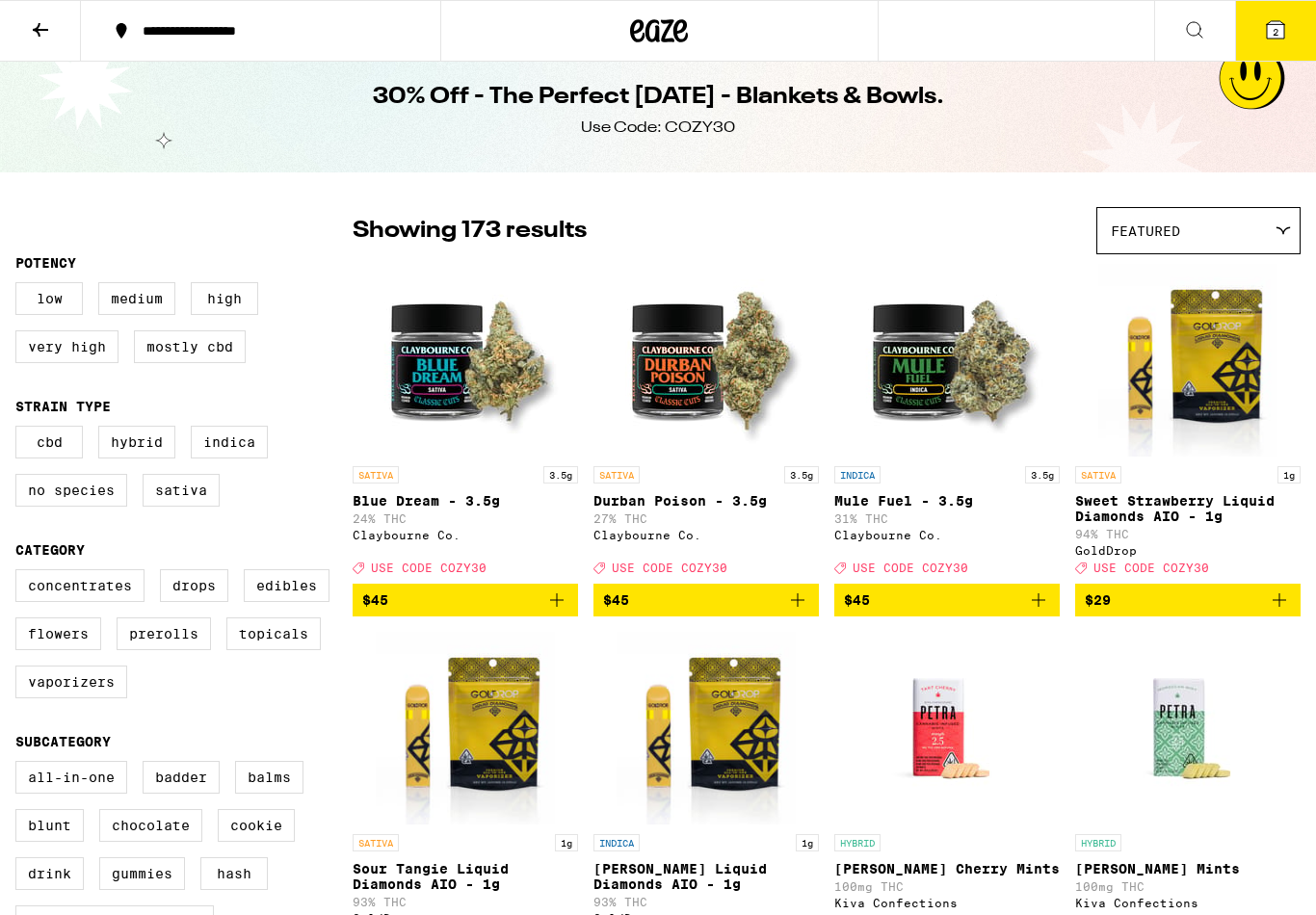
scroll to position [0, 0]
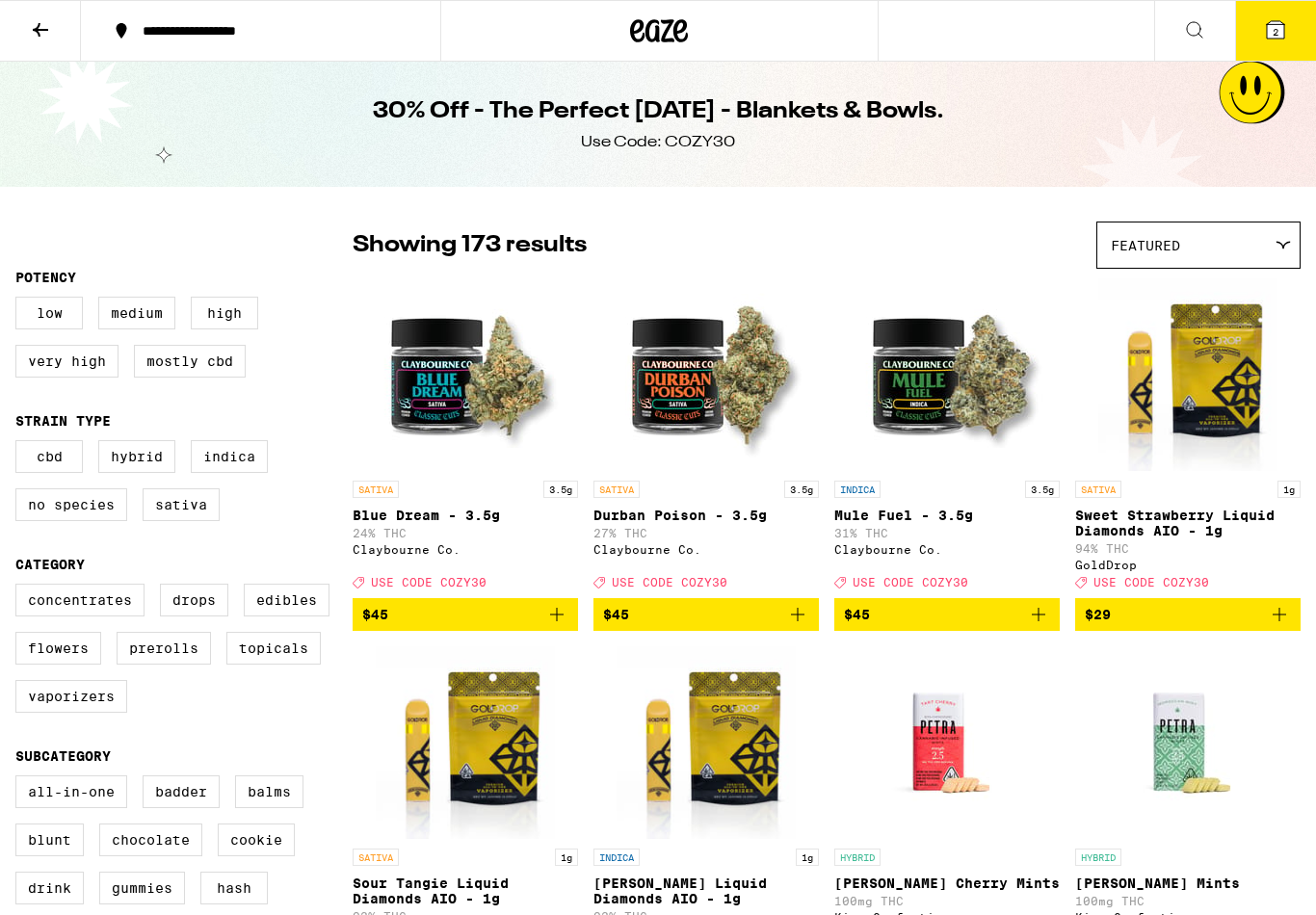
click at [1043, 626] on icon "Add to bag" at bounding box center [1039, 615] width 24 height 24
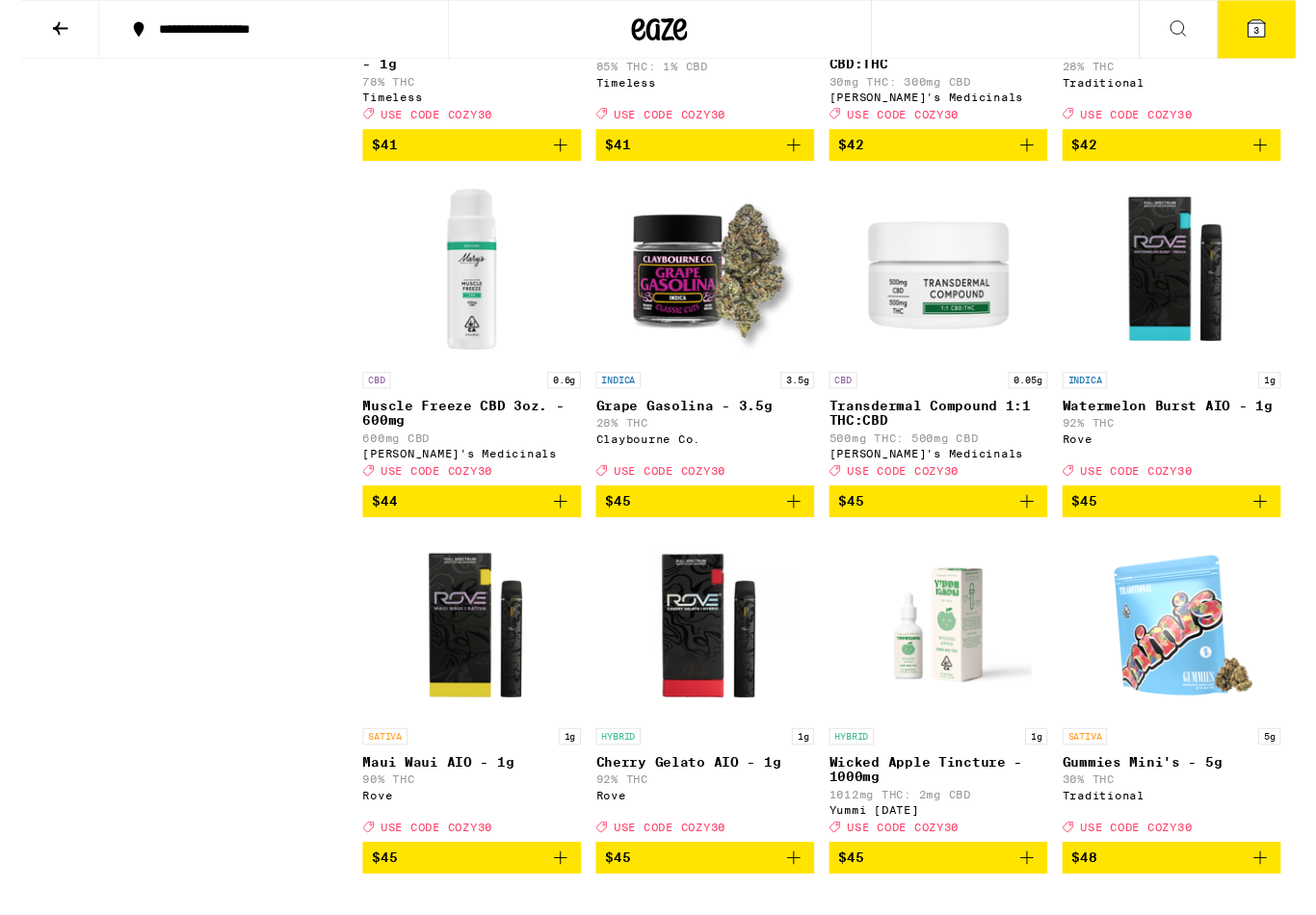
scroll to position [12238, 0]
click at [1277, 161] on icon "Add to bag" at bounding box center [1280, 149] width 24 height 24
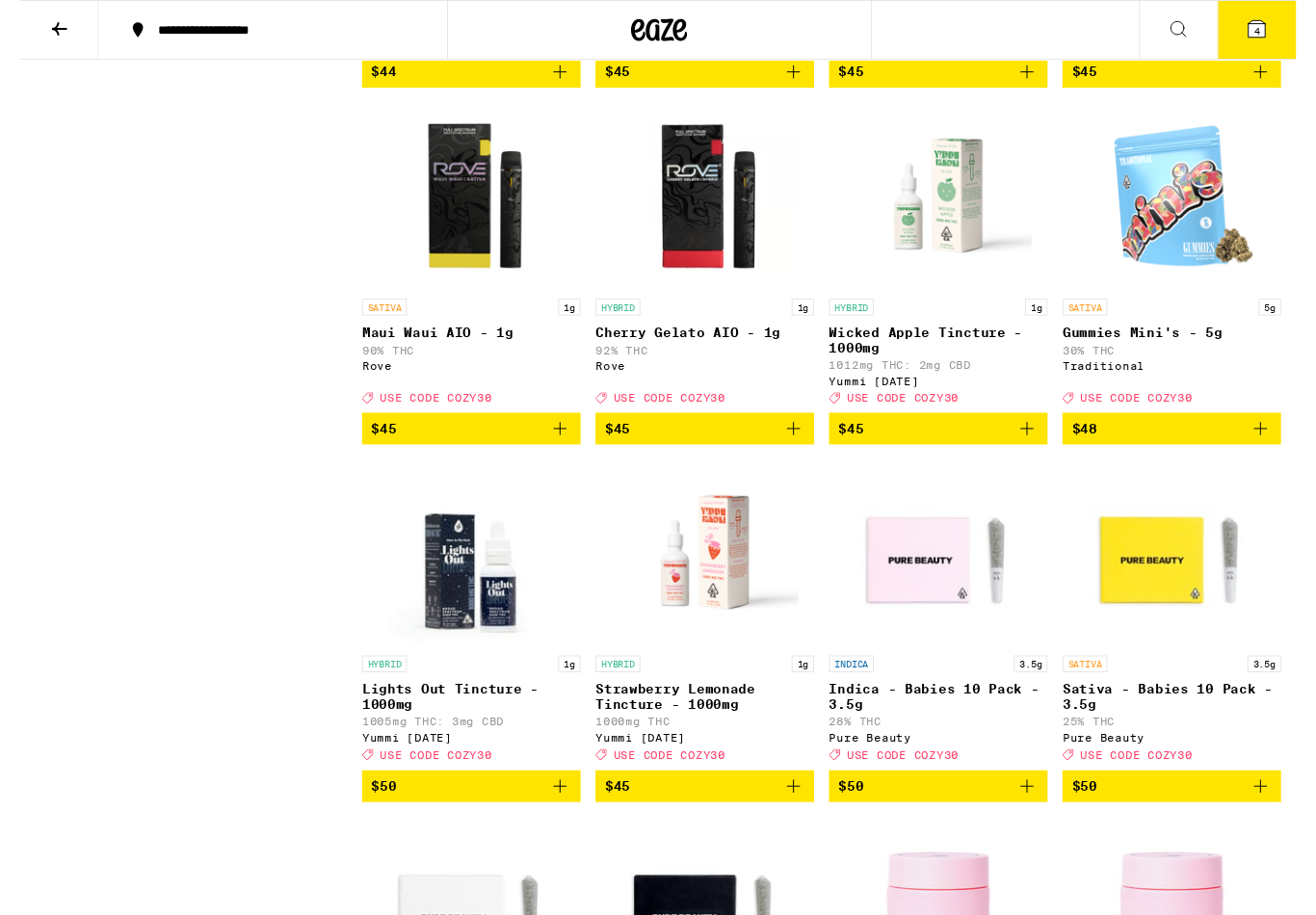
scroll to position [12679, 0]
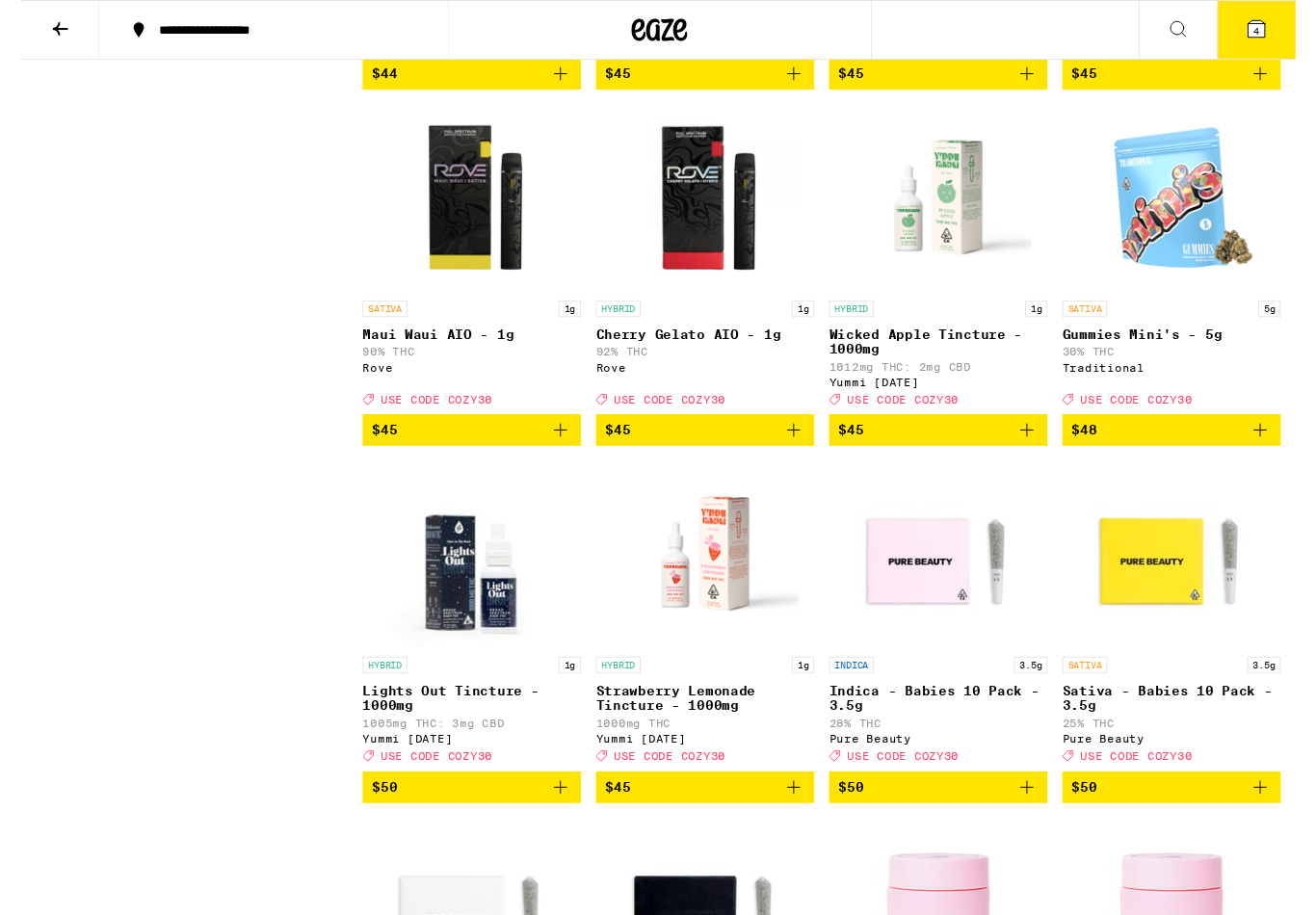
click at [798, 83] on icon "Add to bag" at bounding box center [798, 77] width 14 height 14
click at [1278, 29] on span "5" at bounding box center [1276, 31] width 6 height 12
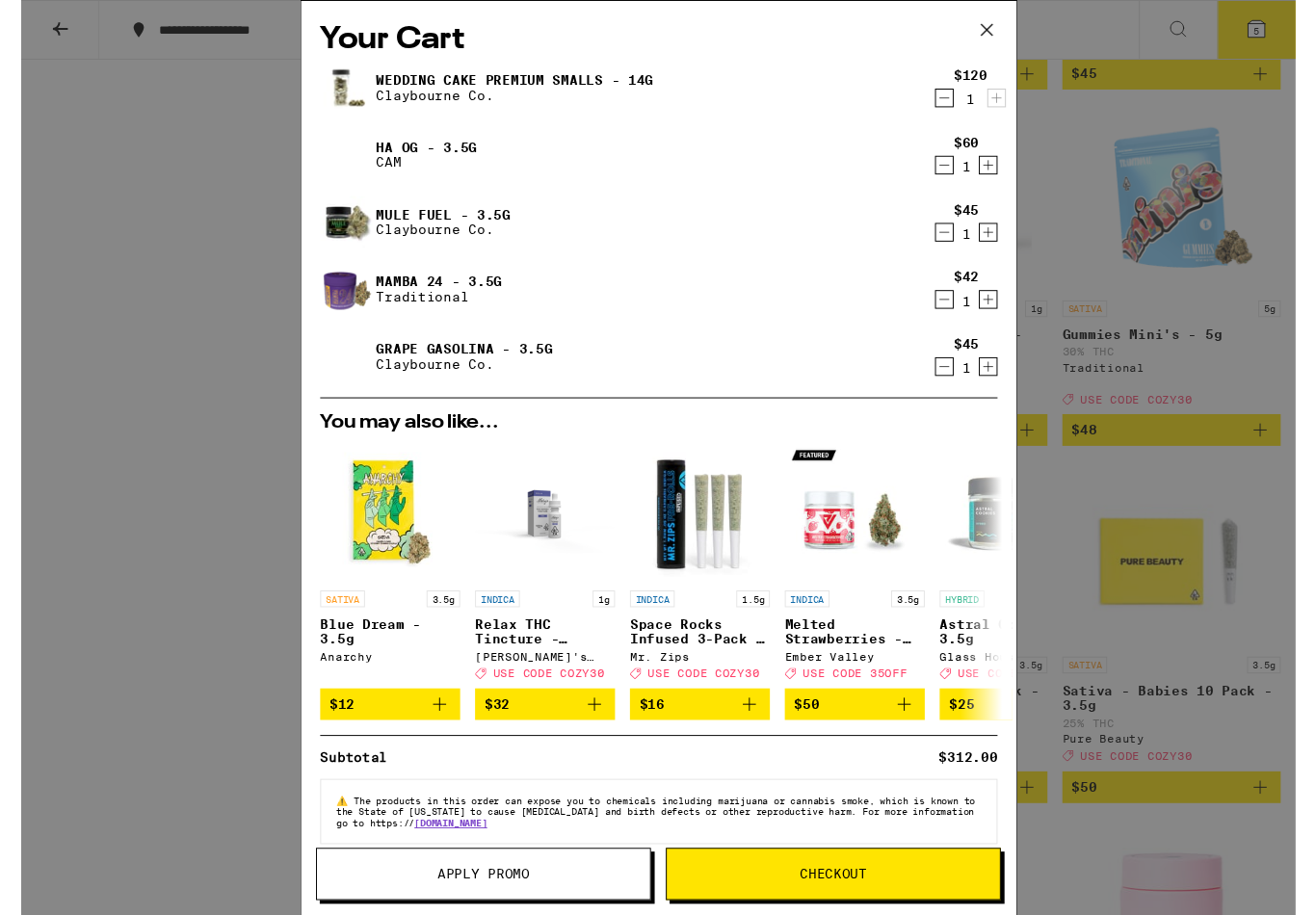
click at [545, 902] on span "Apply Promo" at bounding box center [478, 903] width 344 height 14
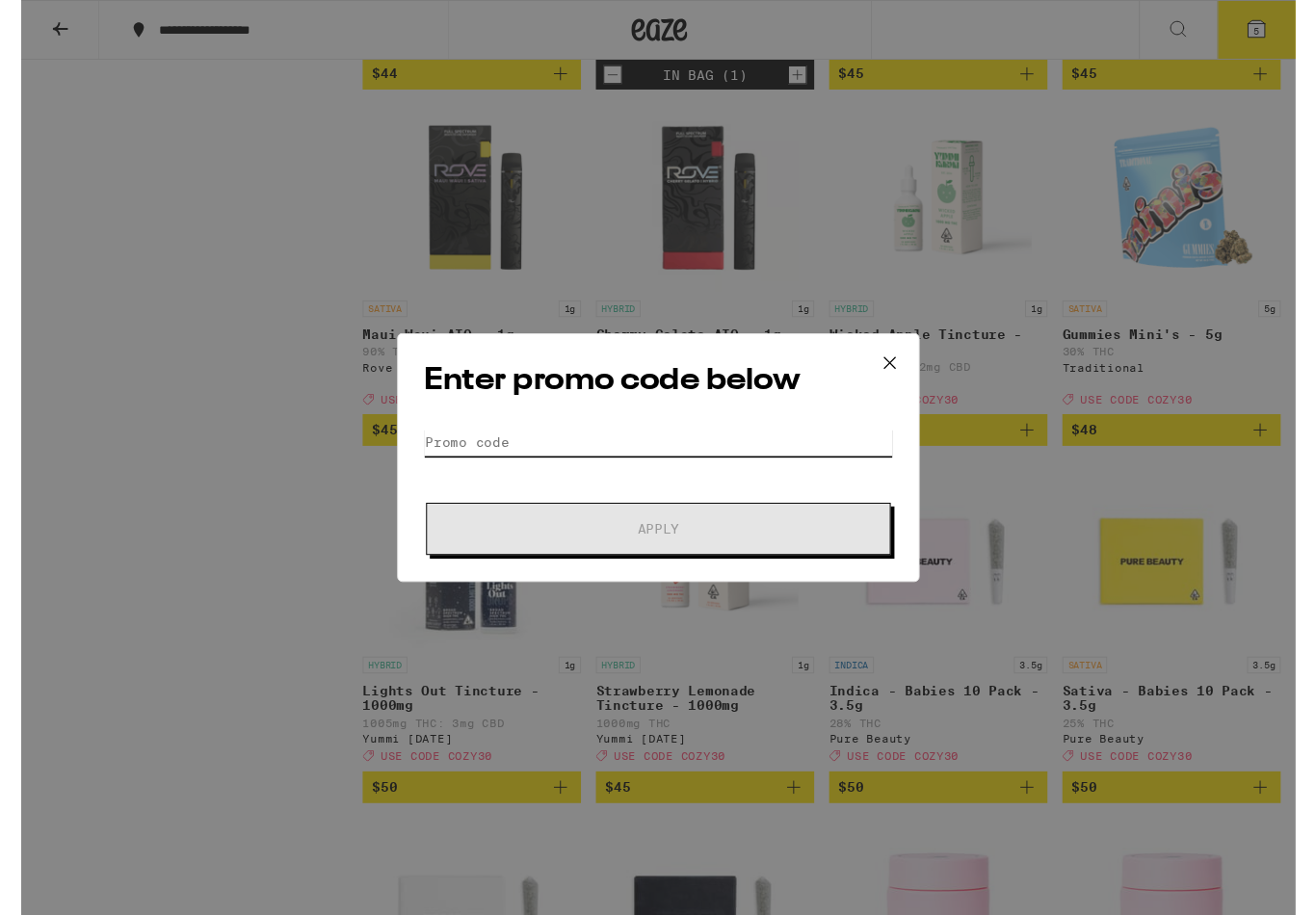
click at [658, 471] on input "Promo Code" at bounding box center [658, 456] width 484 height 29
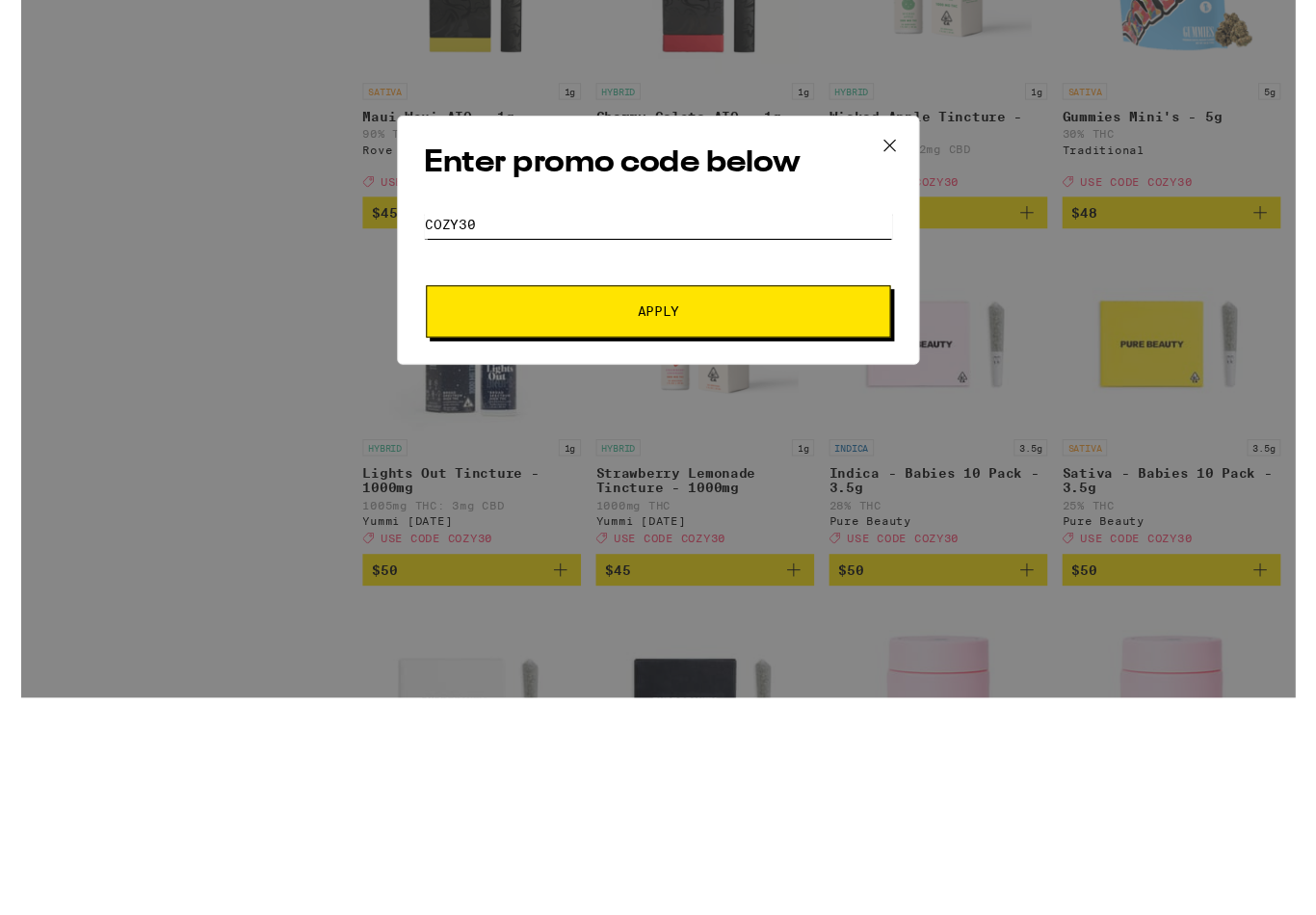
type input "COZY30"
click at [770, 519] on button "Apply" at bounding box center [658, 545] width 480 height 54
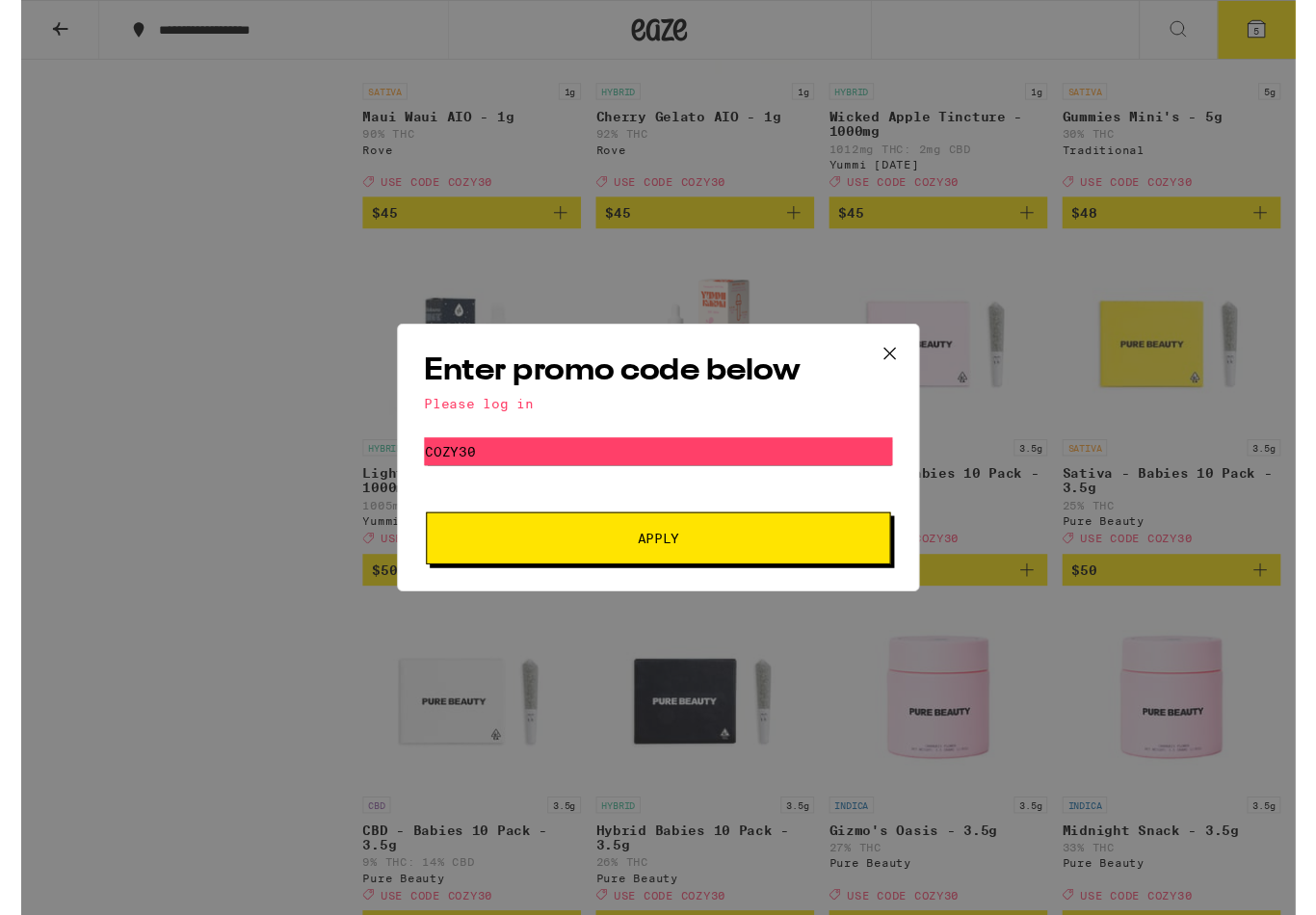
click at [517, 410] on div "Please log in" at bounding box center [658, 418] width 484 height 16
click at [459, 418] on div "Please log in" at bounding box center [658, 418] width 484 height 16
click at [887, 368] on icon at bounding box center [896, 365] width 29 height 29
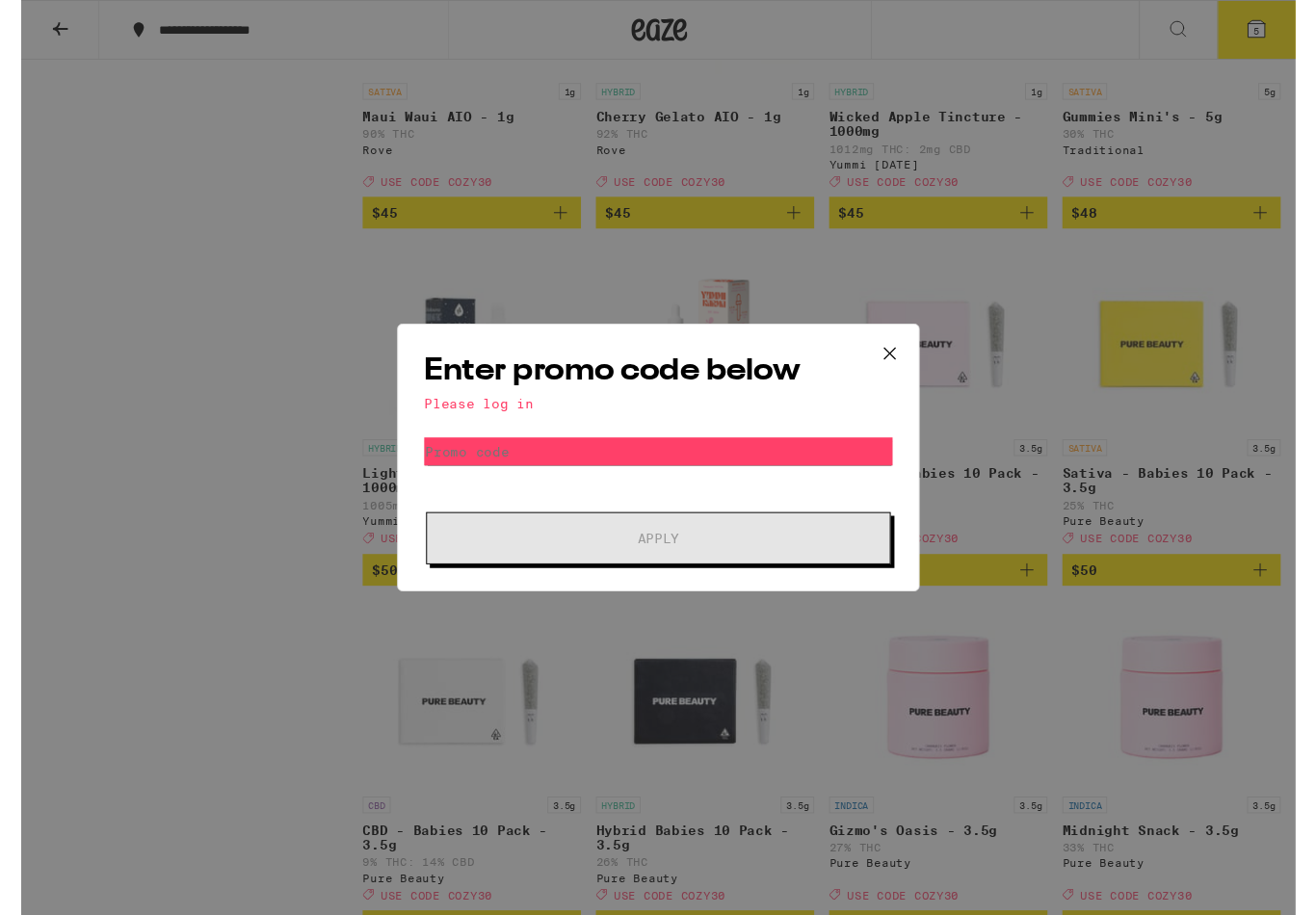
scroll to position [12679, 0]
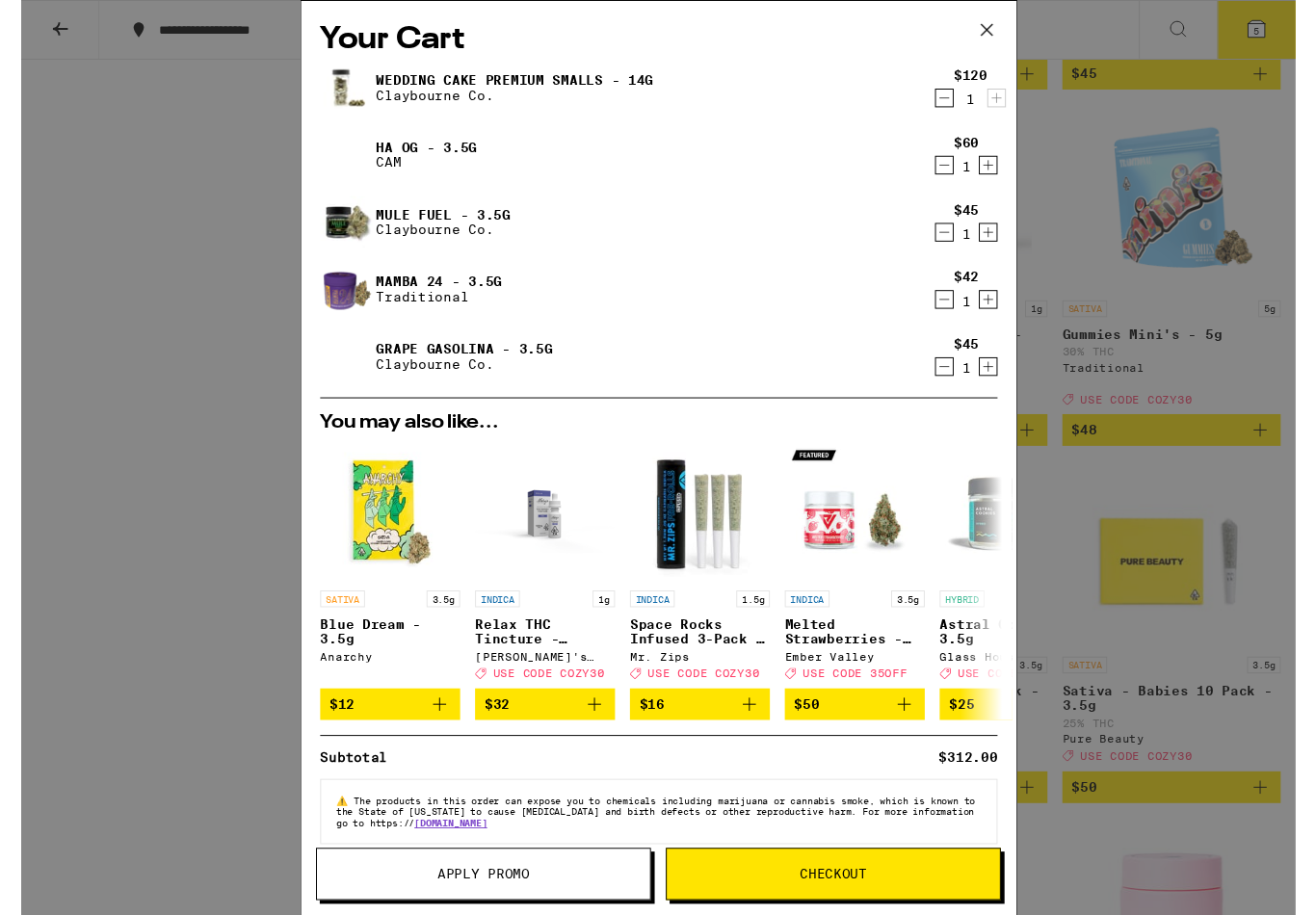
click at [111, 169] on div "Your Cart Wedding Cake Premium Smalls - 14g [PERSON_NAME] Co. $120 1 HA OG - 3.…" at bounding box center [658, 473] width 1316 height 945
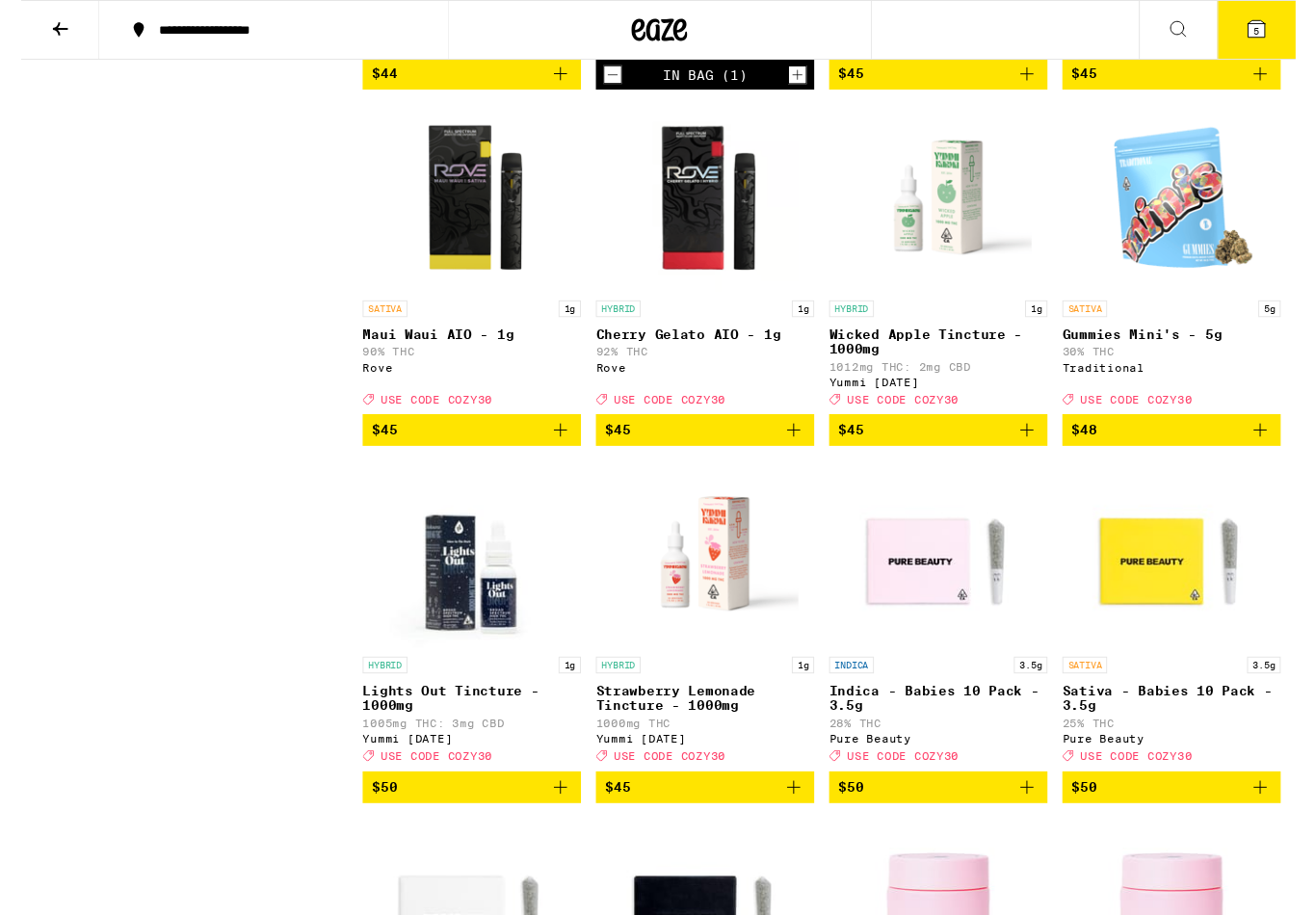
click at [39, 33] on icon at bounding box center [40, 30] width 16 height 14
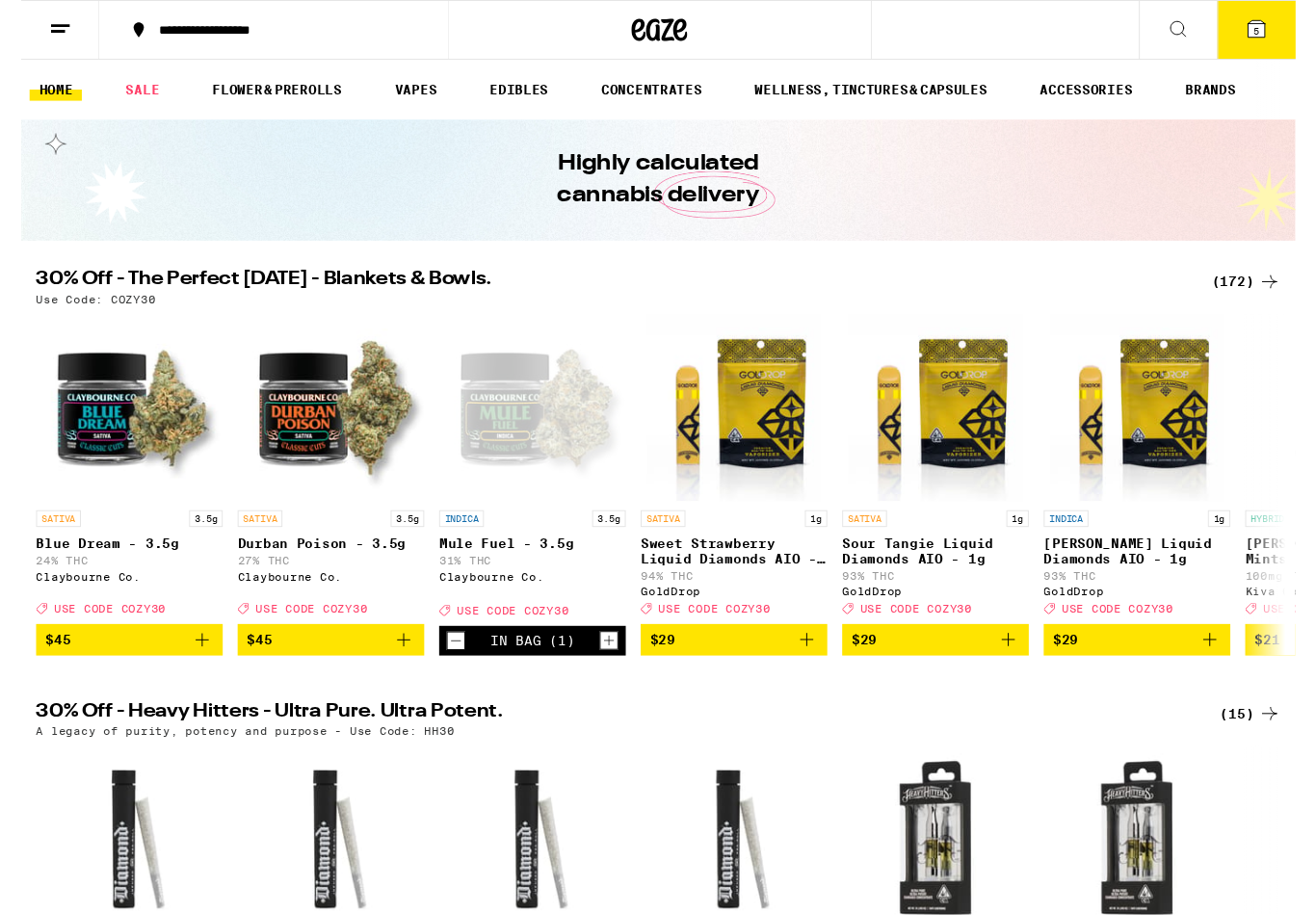
click at [39, 41] on button at bounding box center [40, 31] width 81 height 61
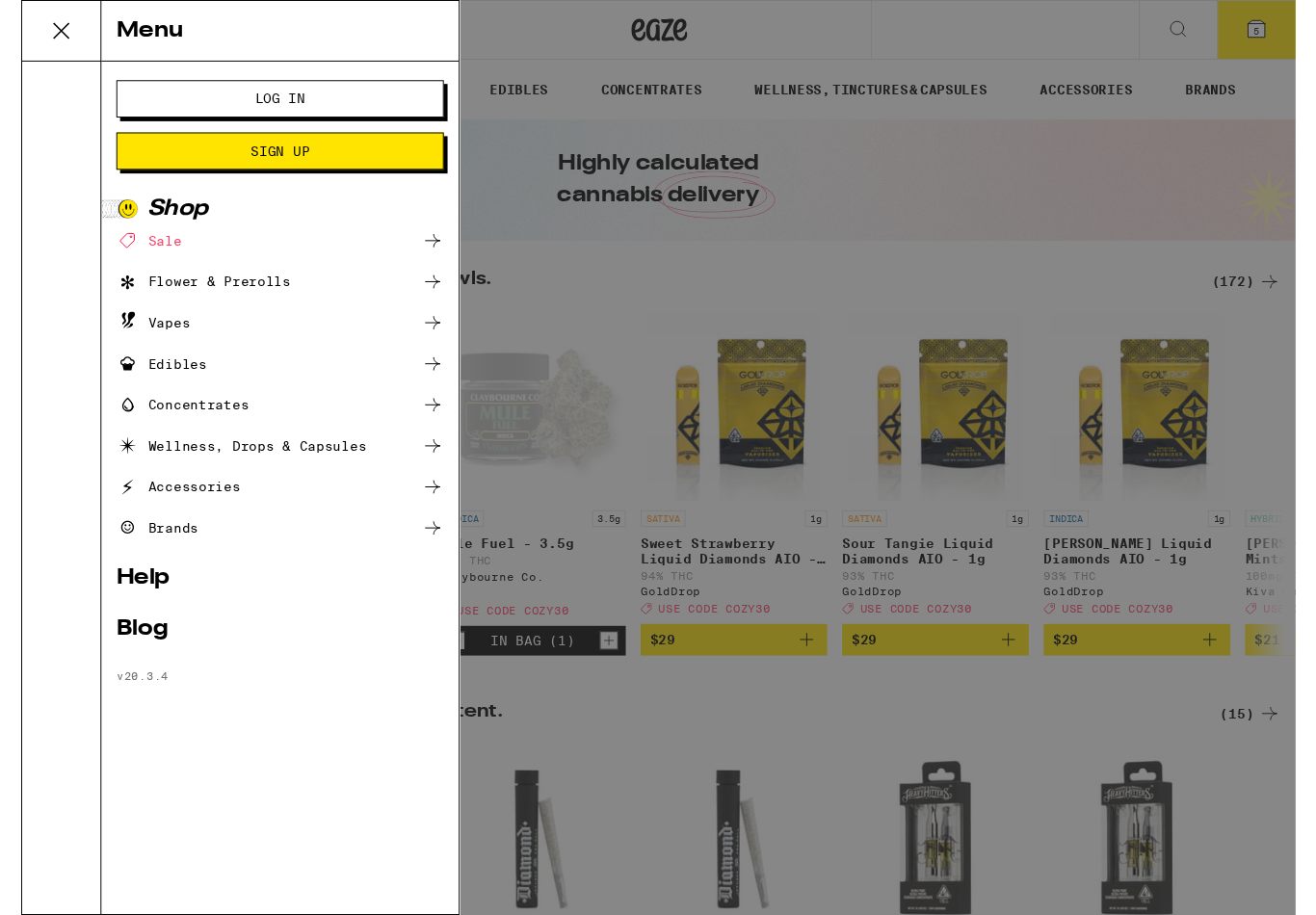
click at [303, 100] on span "Log In" at bounding box center [266, 102] width 182 height 14
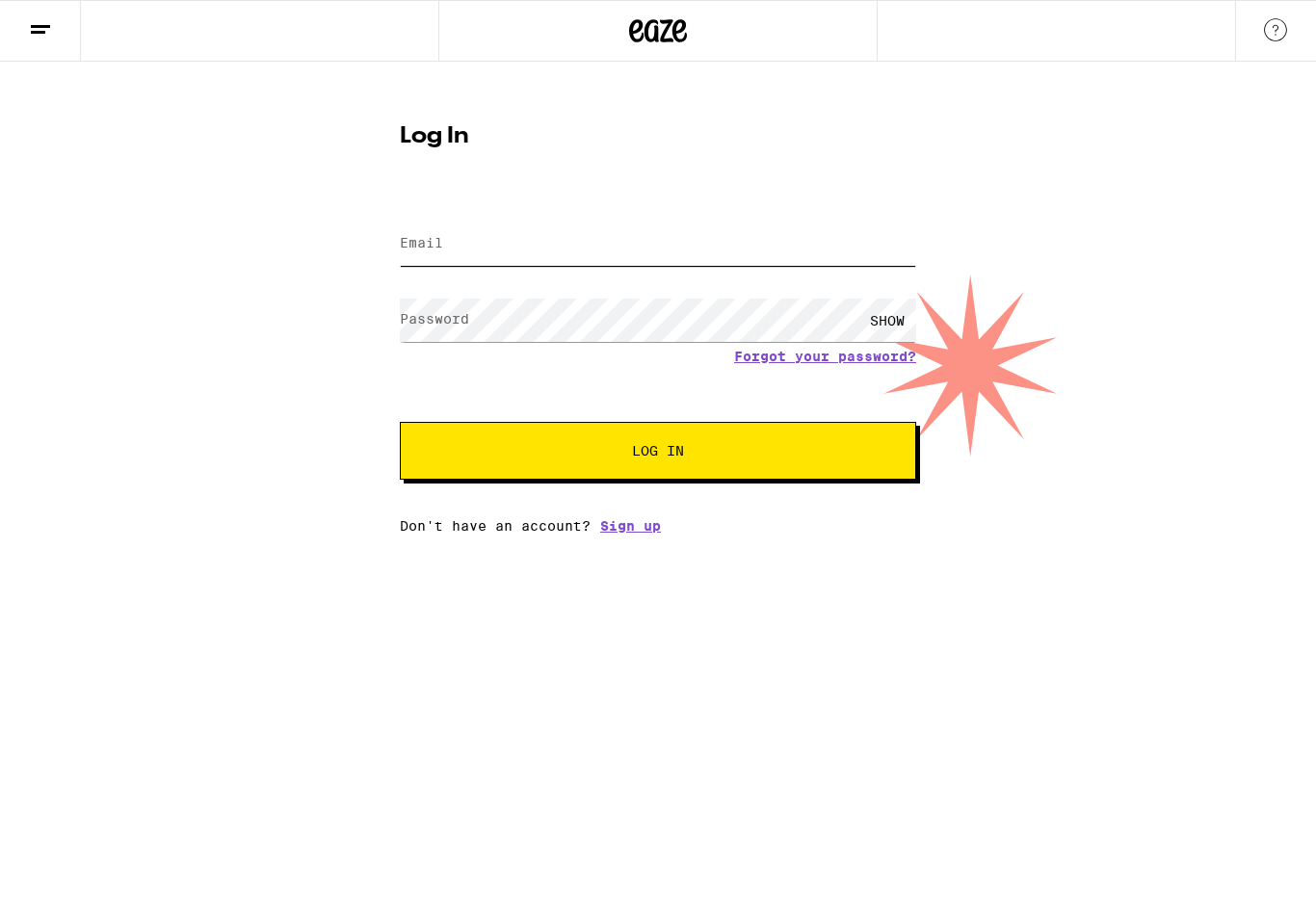
click at [663, 255] on input "Email" at bounding box center [658, 244] width 517 height 43
type input "[EMAIL_ADDRESS][DOMAIN_NAME]"
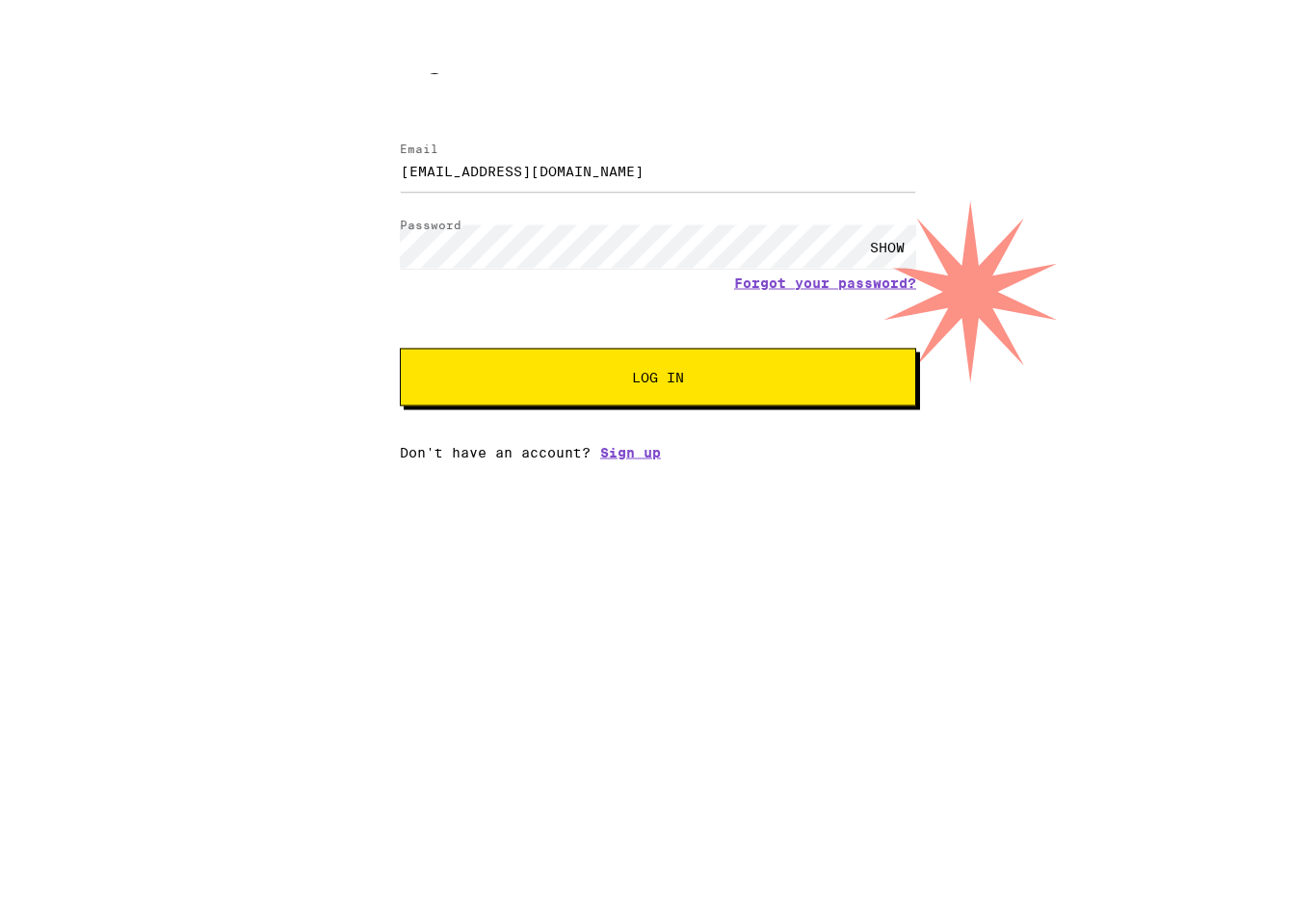
click at [815, 444] on span "Log In" at bounding box center [658, 451] width 361 height 14
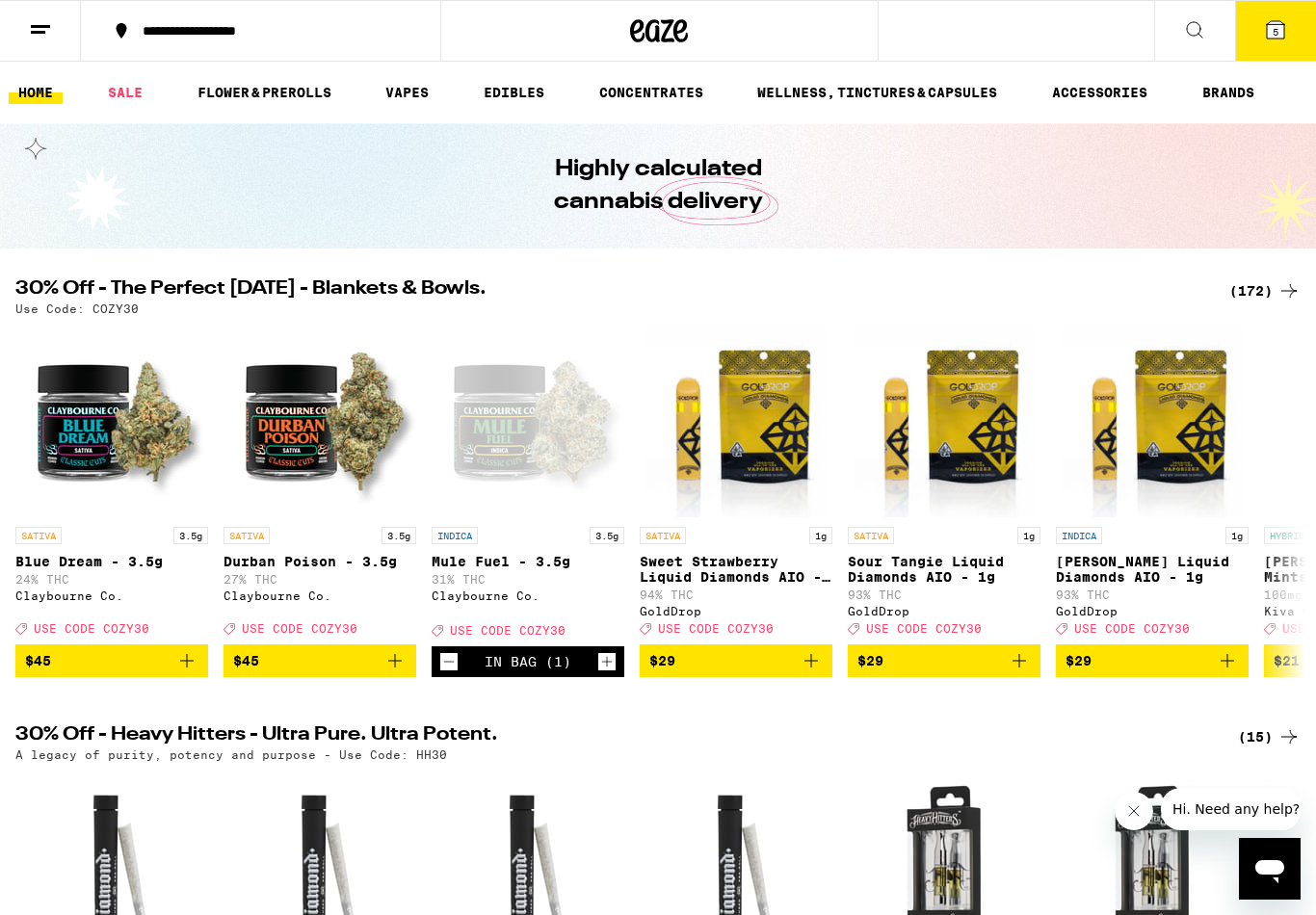
click at [1284, 26] on icon at bounding box center [1276, 30] width 18 height 18
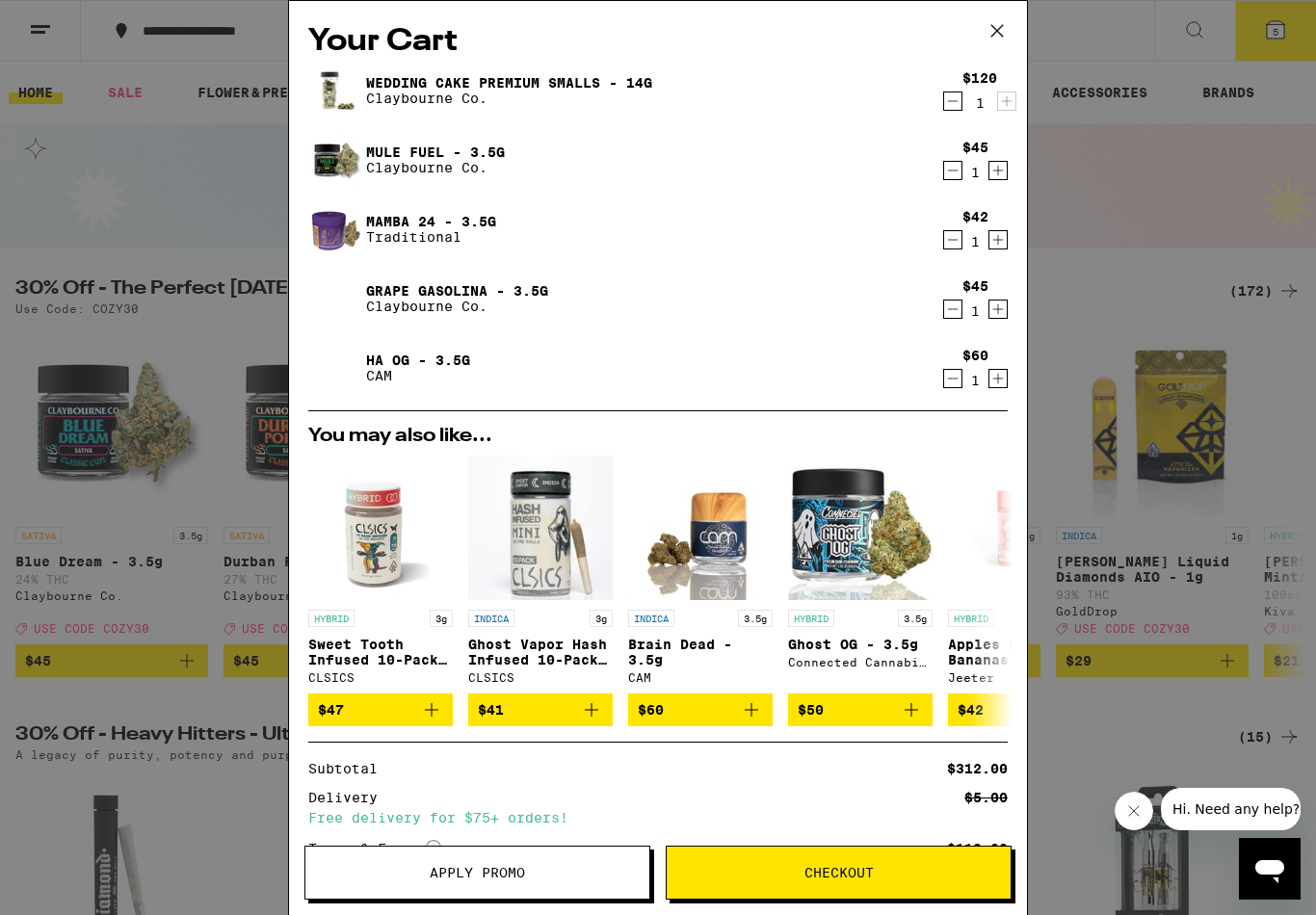
click at [560, 857] on button "Apply Promo" at bounding box center [478, 873] width 346 height 54
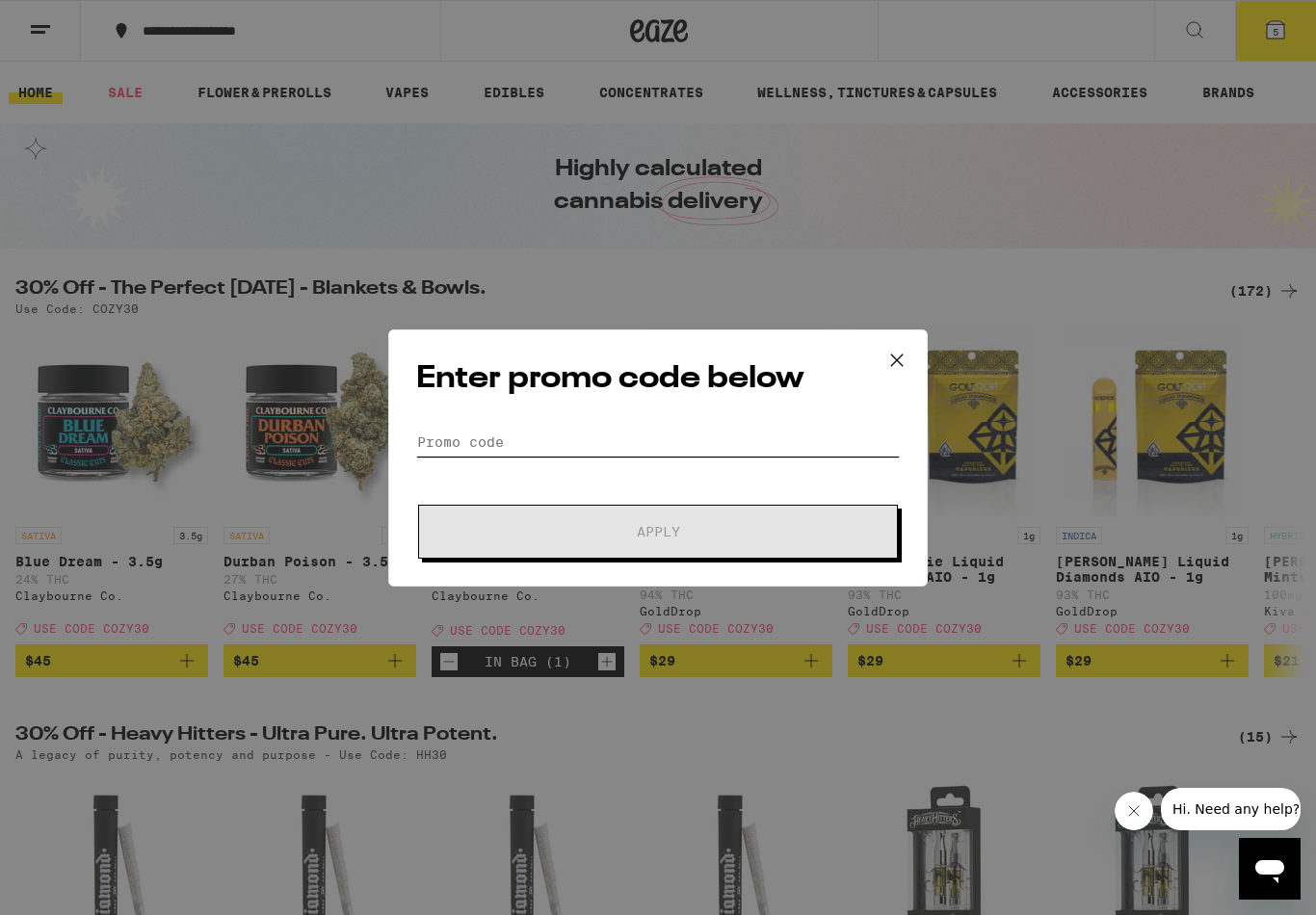
click at [756, 450] on input "Promo Code" at bounding box center [658, 441] width 484 height 29
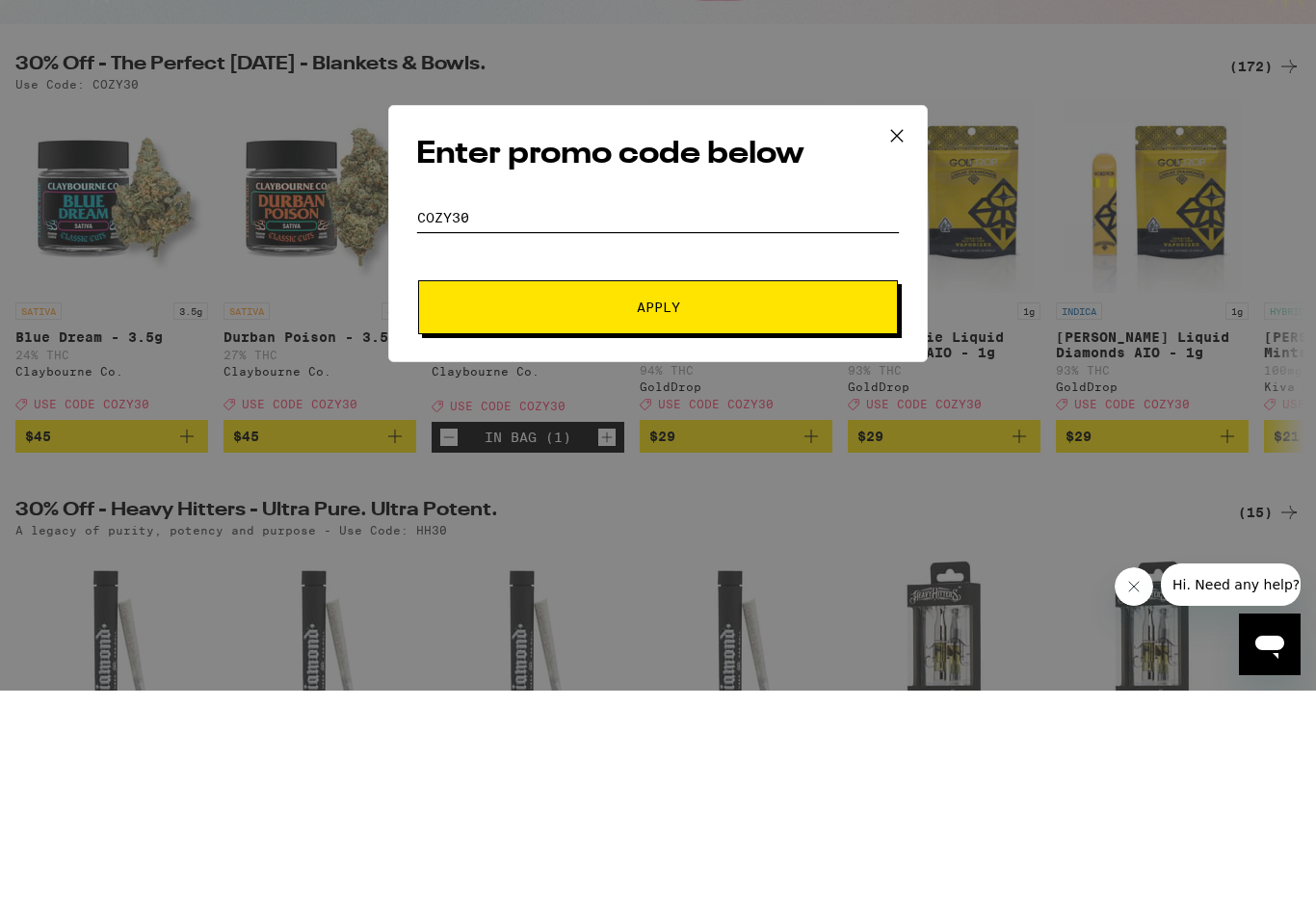
type input "COZY30"
click at [821, 505] on button "Apply" at bounding box center [658, 532] width 480 height 54
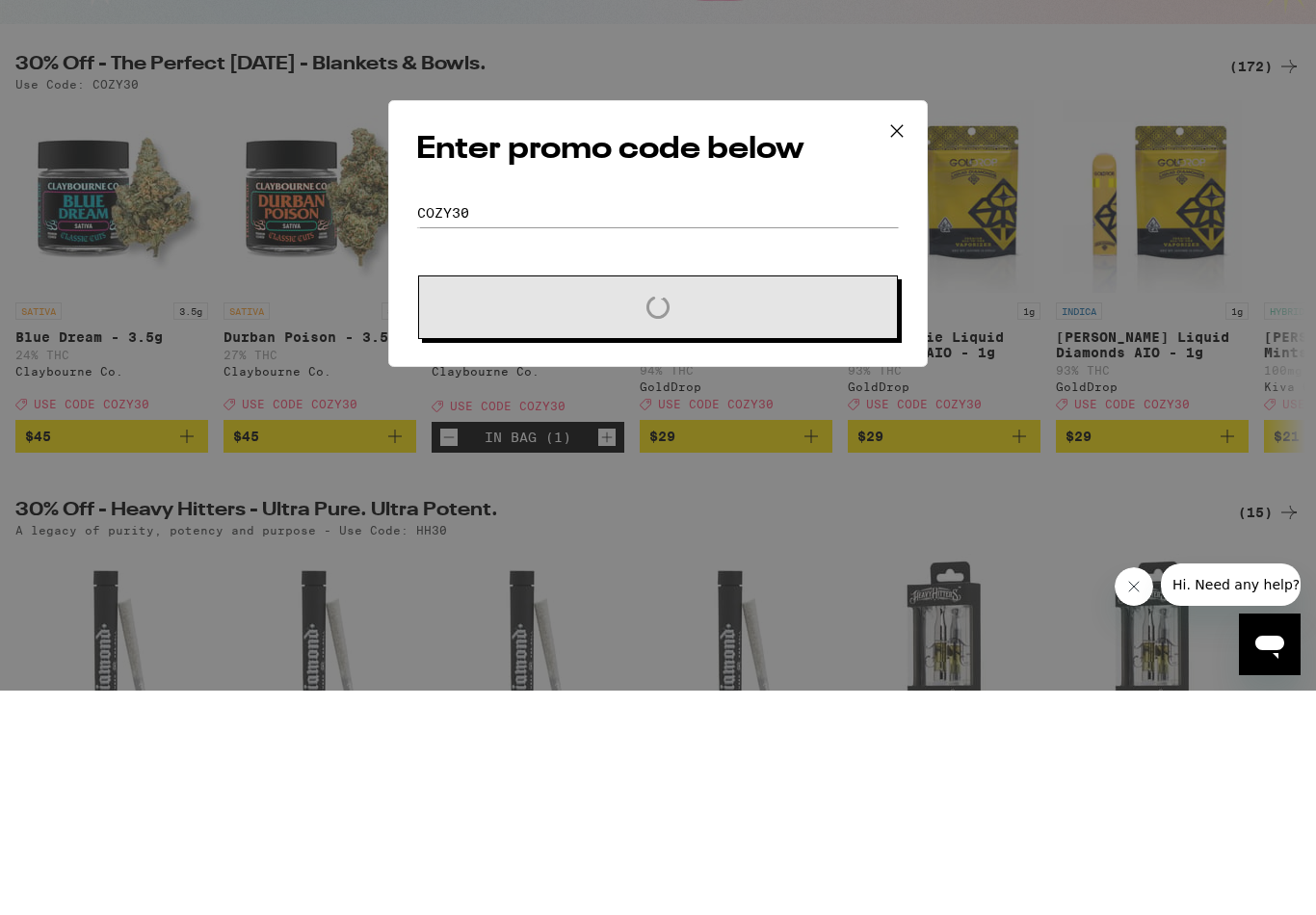
scroll to position [224, 0]
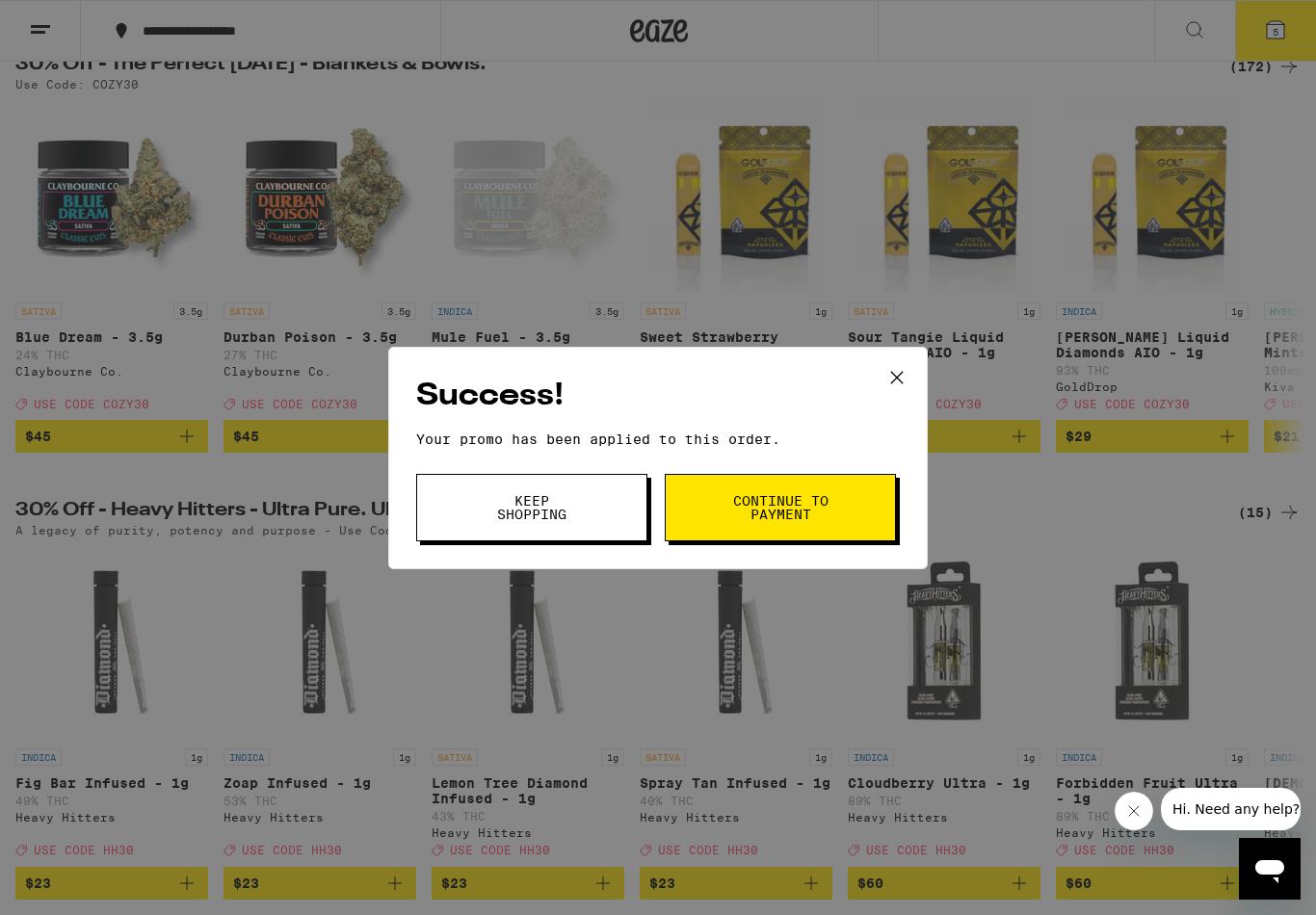
click at [873, 499] on button "Continue to payment" at bounding box center [780, 507] width 231 height 68
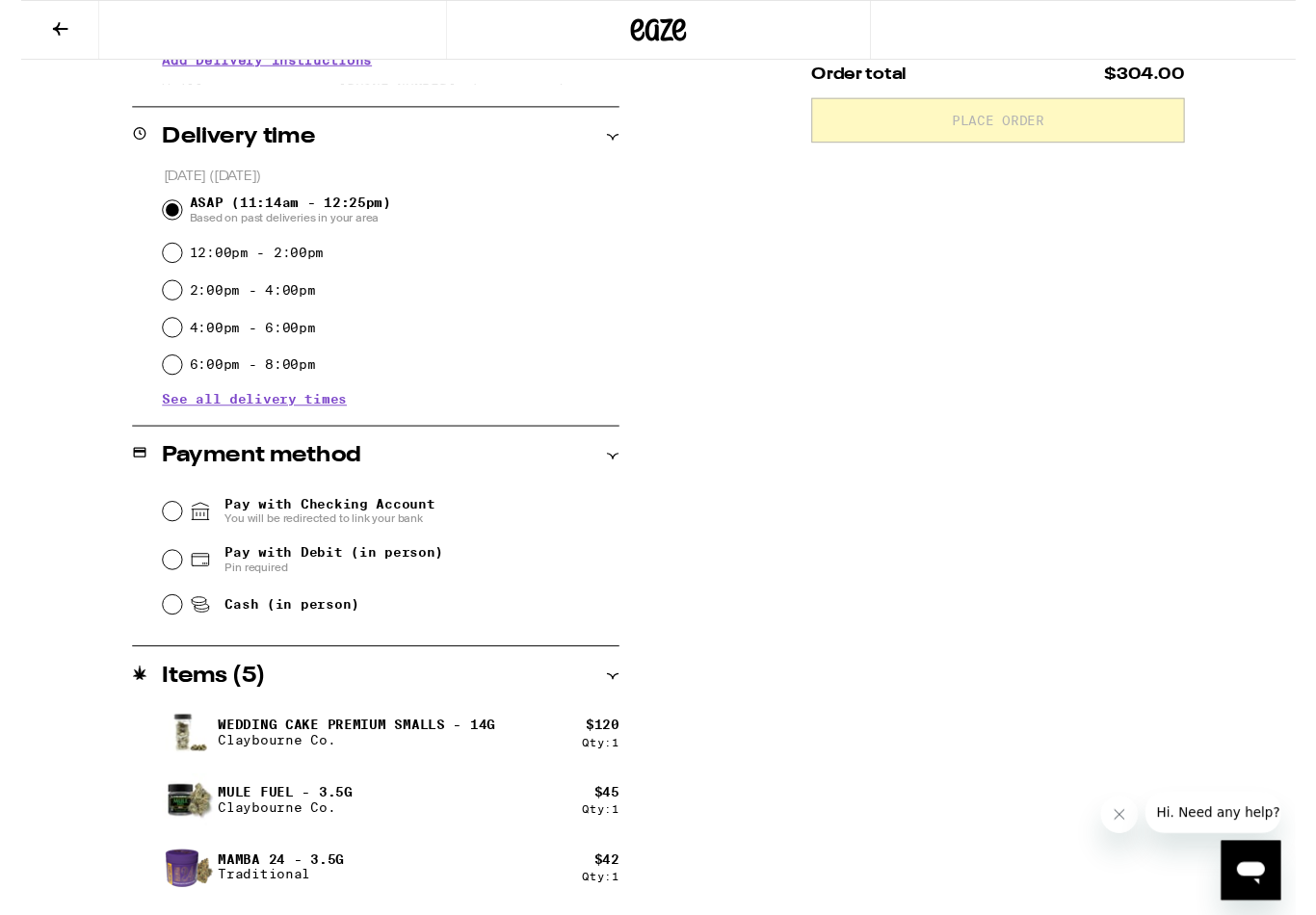
scroll to position [427, 0]
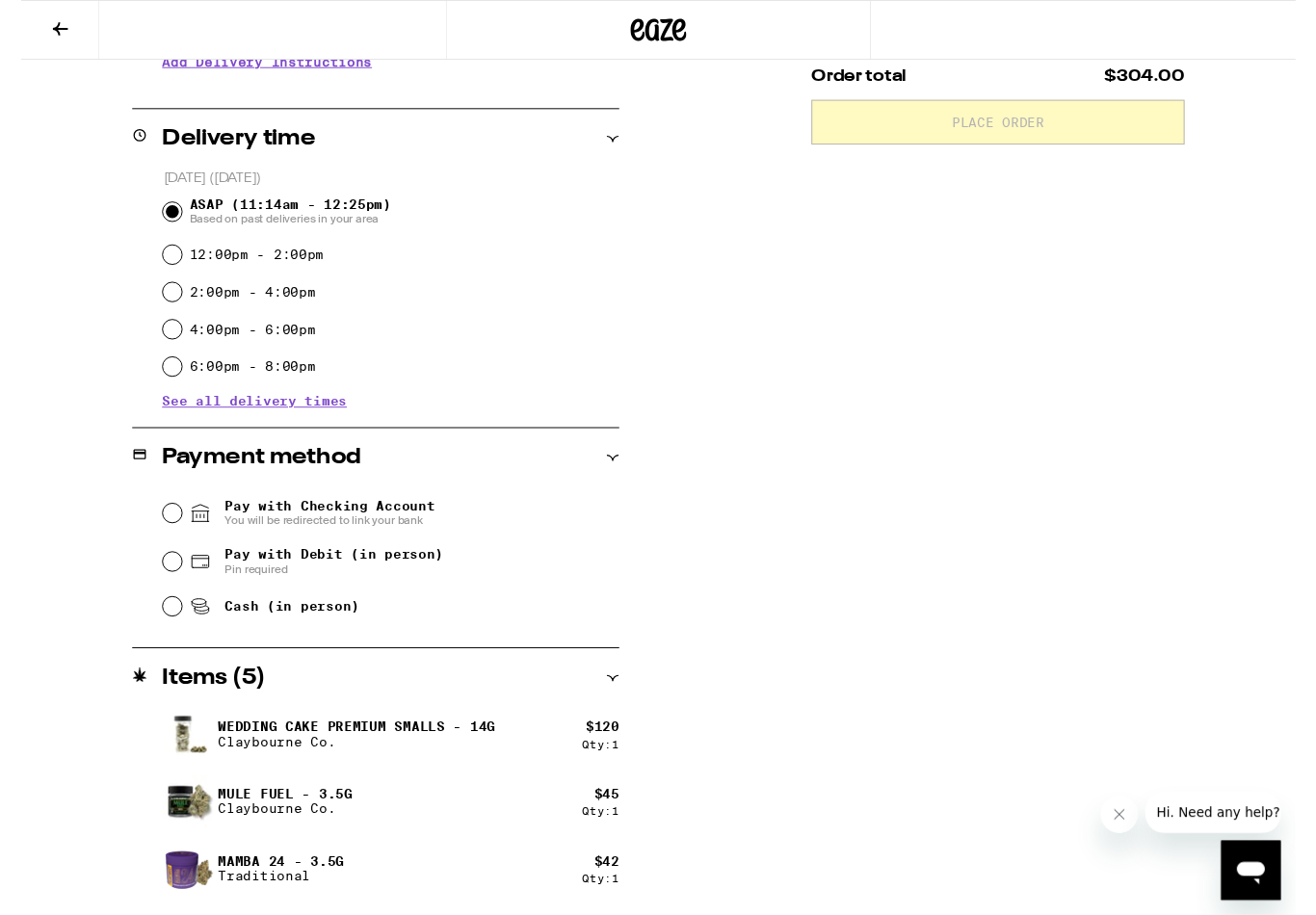
click at [164, 636] on input "Cash (in person)" at bounding box center [156, 627] width 20 height 20
radio input "true"
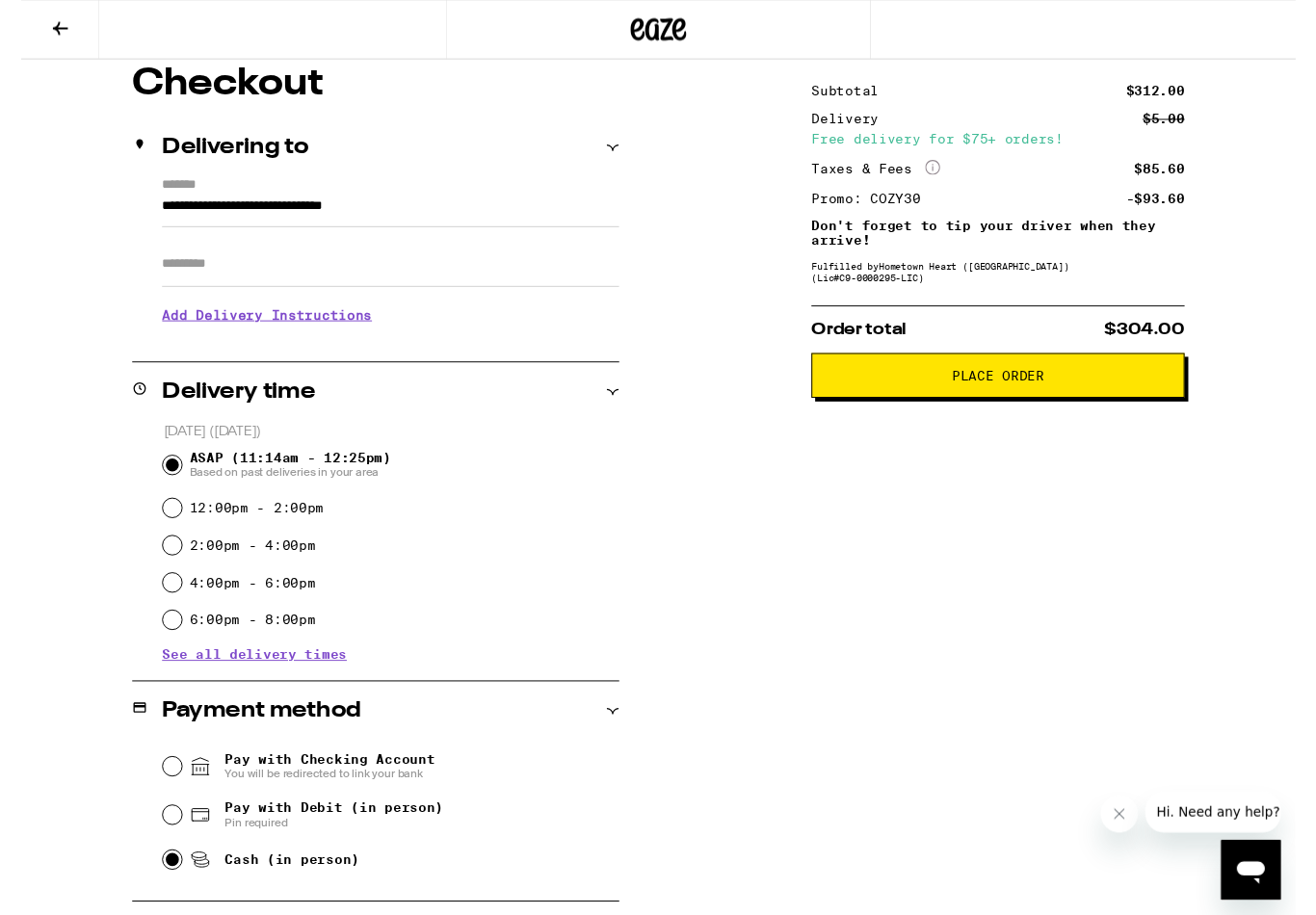
scroll to position [166, 0]
click at [1031, 394] on span "Place Order" at bounding box center [1009, 387] width 95 height 14
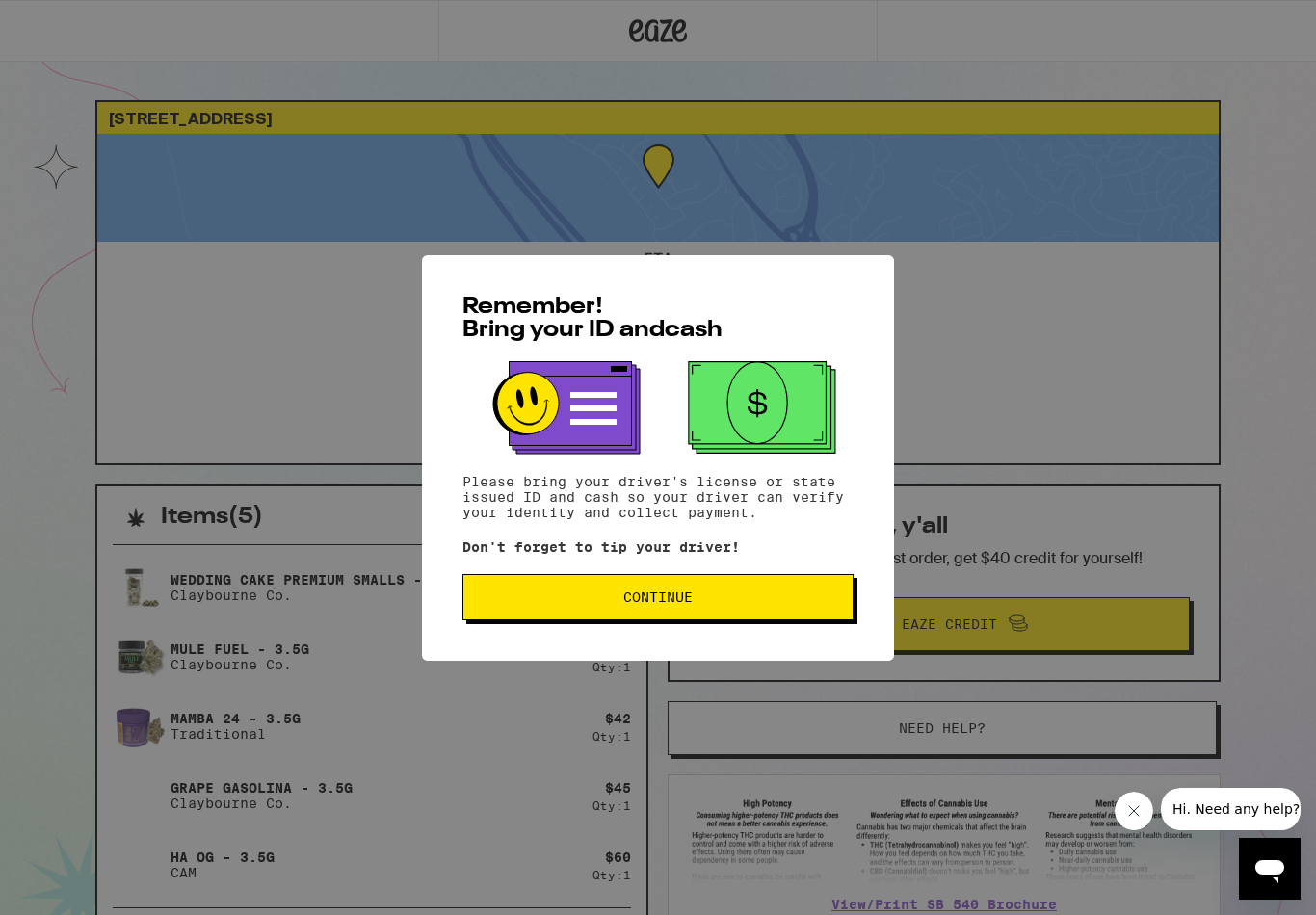
click at [650, 588] on button "Continue" at bounding box center [658, 597] width 391 height 46
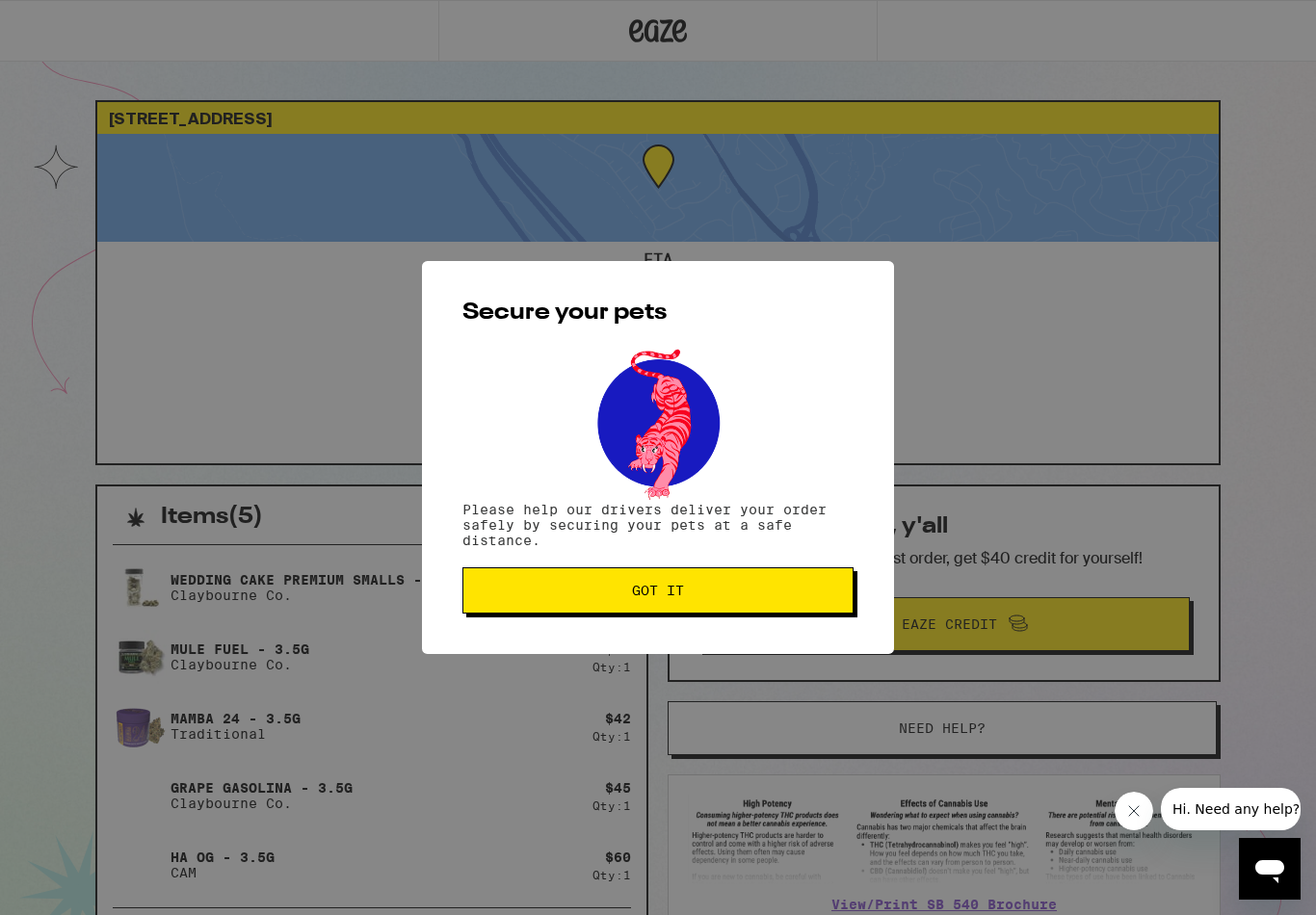
click at [654, 598] on span "Got it" at bounding box center [658, 591] width 52 height 14
